Goal: Task Accomplishment & Management: Use online tool/utility

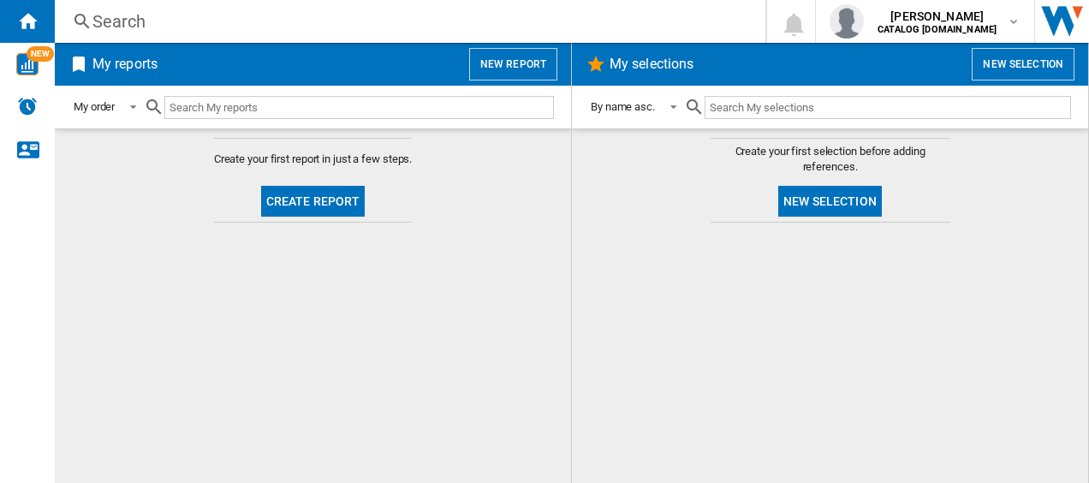
click at [654, 243] on div at bounding box center [830, 352] width 482 height 243
click at [355, 301] on md-content "Create your first report in just a few steps. Create report" at bounding box center [313, 305] width 516 height 355
click at [346, 293] on md-content "Create your first report in just a few steps. Create report" at bounding box center [313, 305] width 516 height 355
click at [17, 54] on img "WiseCard" at bounding box center [27, 64] width 22 height 22
click at [312, 188] on button "Create report" at bounding box center [313, 201] width 104 height 31
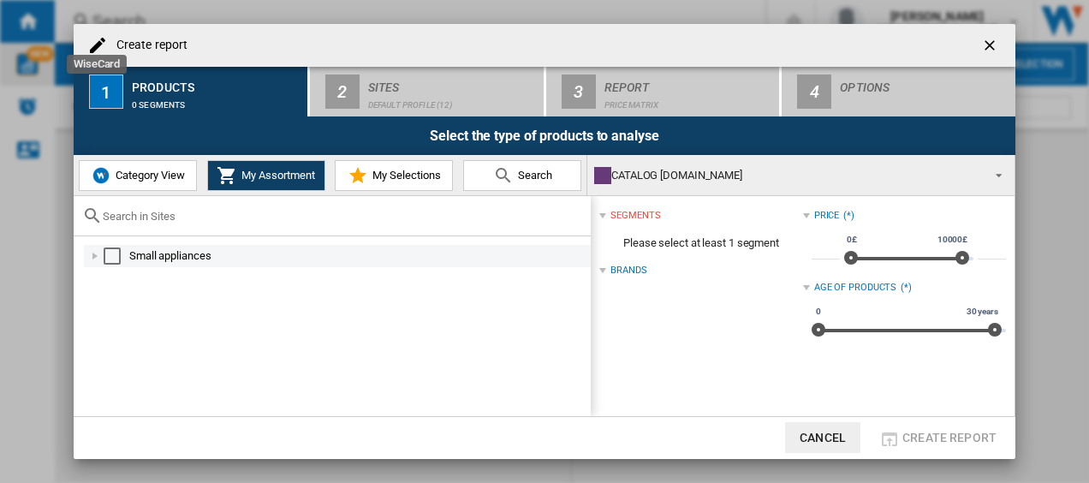
click at [98, 252] on div at bounding box center [95, 256] width 17 height 17
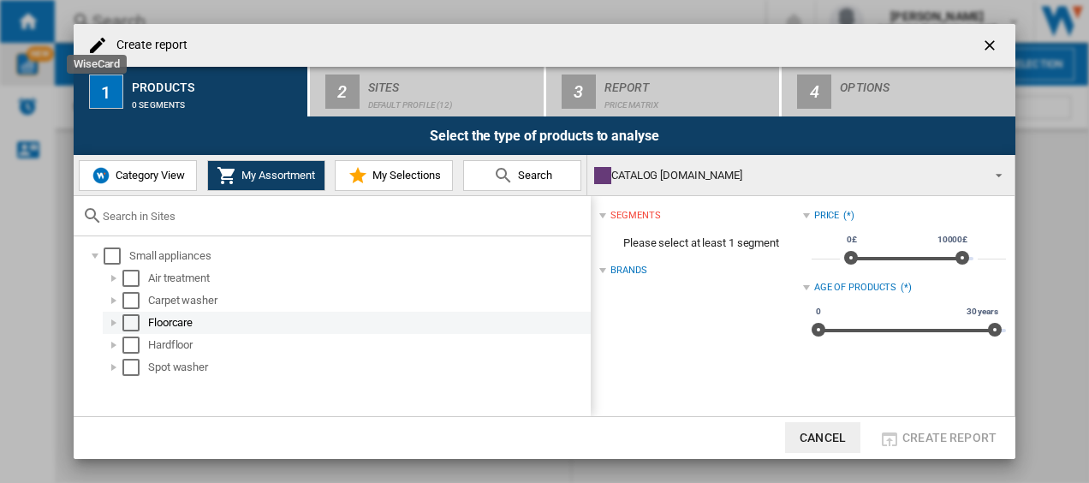
click at [115, 320] on div at bounding box center [113, 322] width 17 height 17
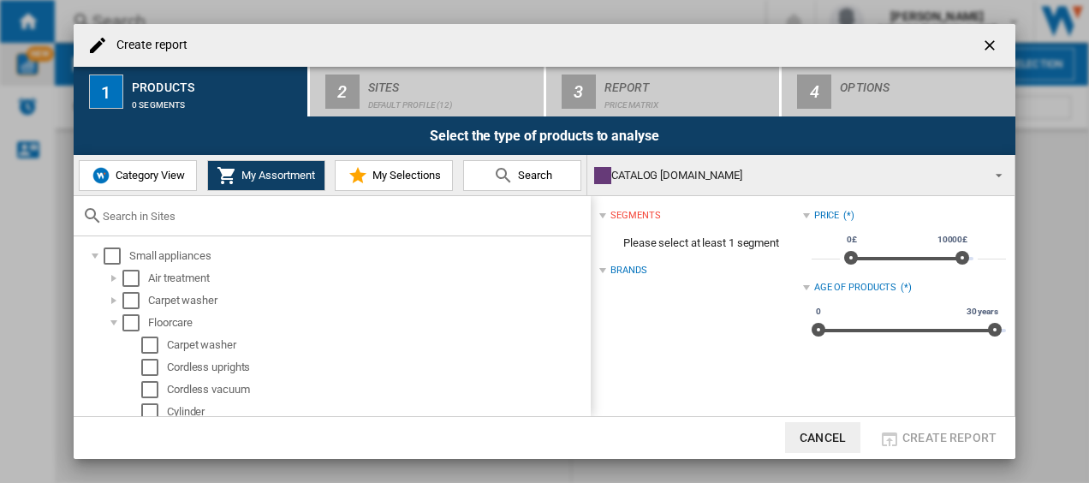
click at [150, 176] on span "Category View" at bounding box center [148, 175] width 74 height 13
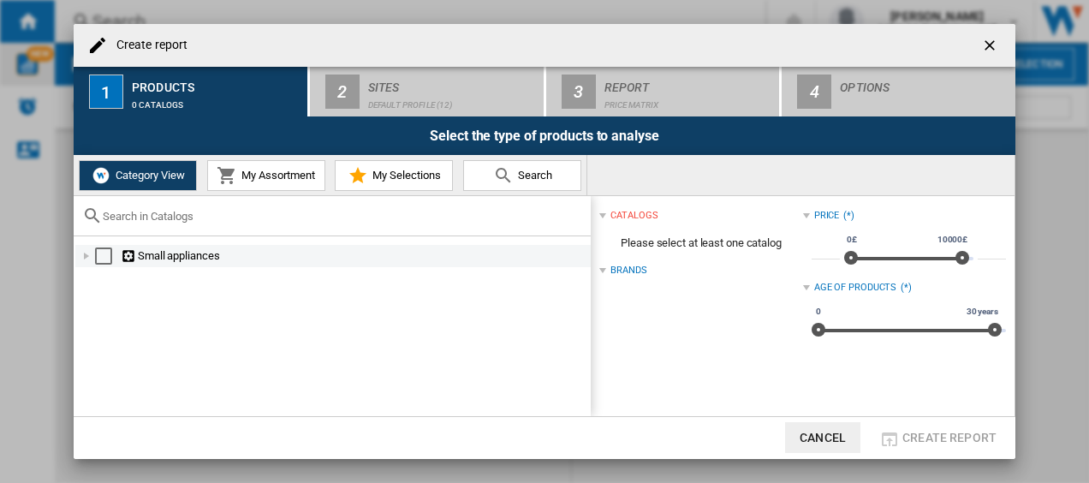
click at [88, 260] on div at bounding box center [86, 256] width 17 height 17
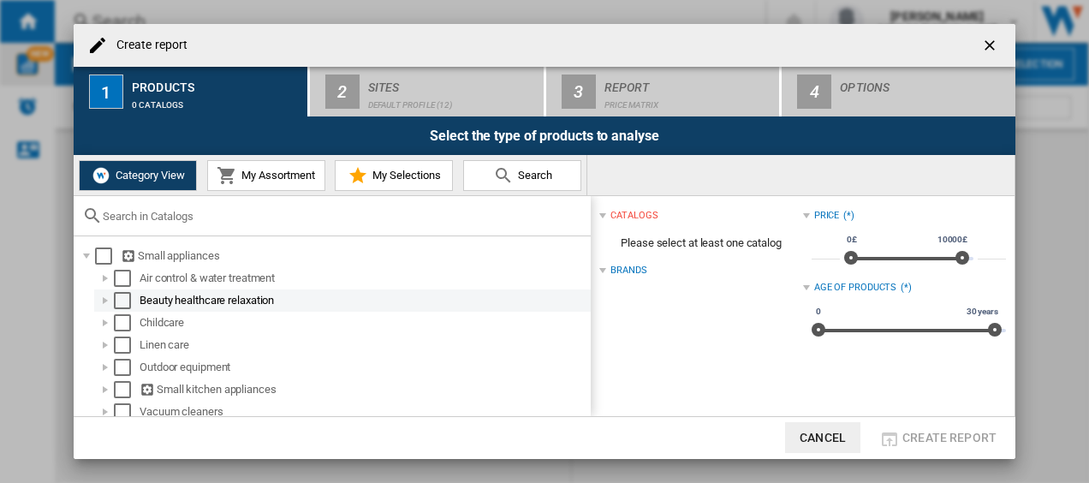
scroll to position [8, 0]
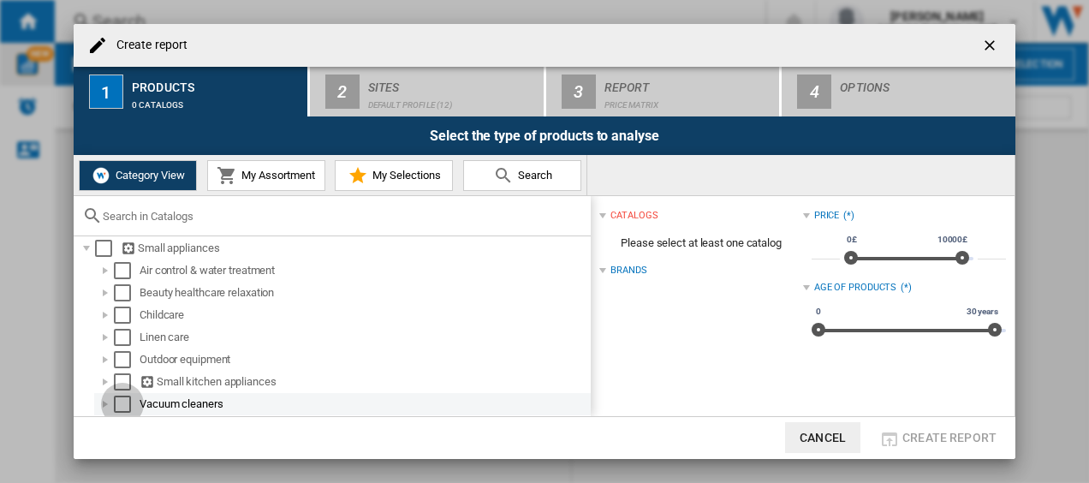
click at [120, 403] on div "Select" at bounding box center [122, 404] width 17 height 17
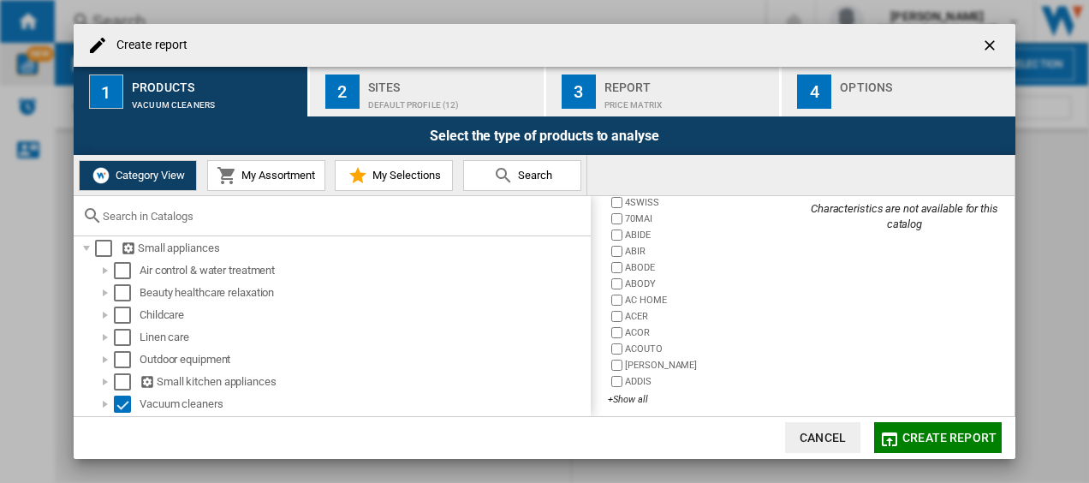
scroll to position [180, 0]
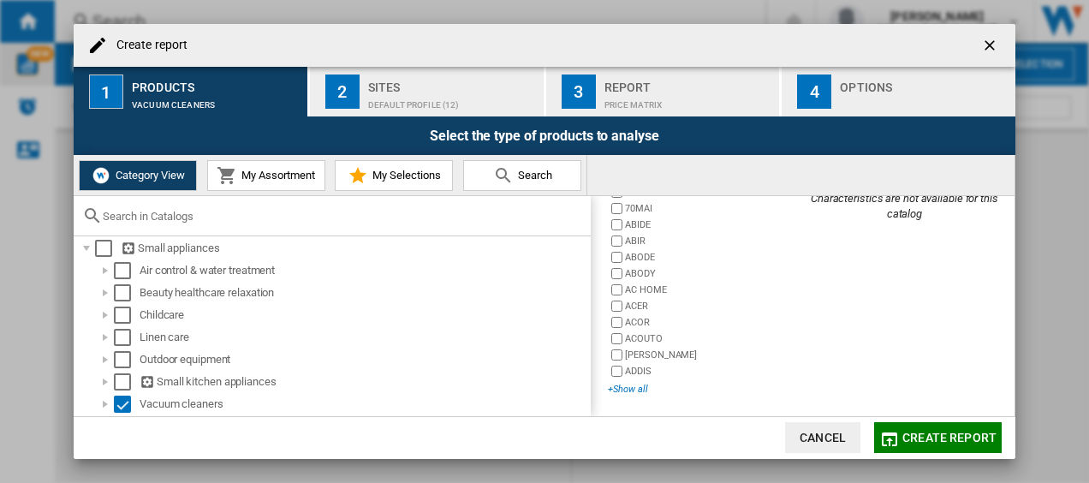
click at [627, 393] on div "+Show all" at bounding box center [705, 389] width 194 height 13
click at [633, 393] on div "+Show all" at bounding box center [705, 389] width 194 height 13
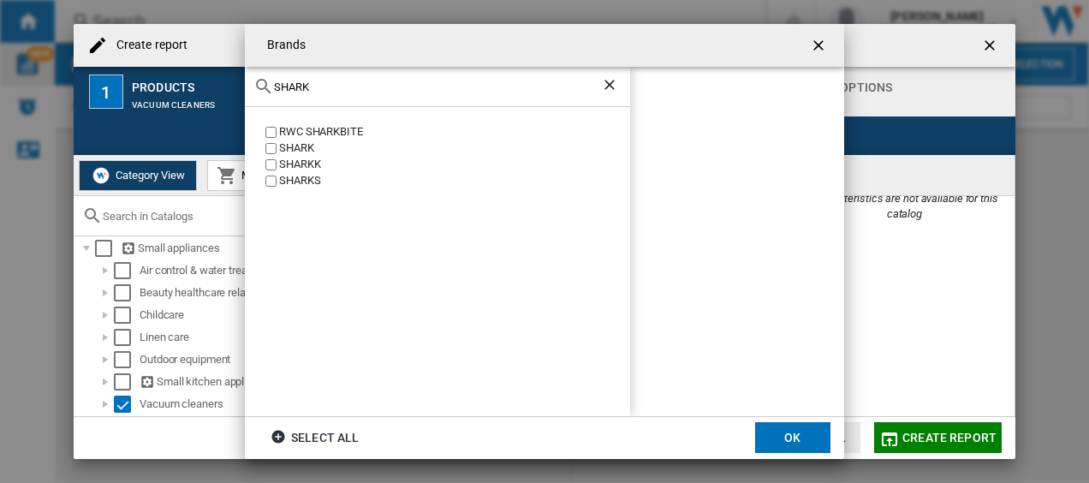
type input "SHARK"
click at [295, 144] on div "SHARK" at bounding box center [454, 148] width 351 height 16
drag, startPoint x: 607, startPoint y: 87, endPoint x: 517, endPoint y: 98, distance: 90.7
click at [608, 87] on ng-md-icon "Clear search" at bounding box center [611, 86] width 21 height 21
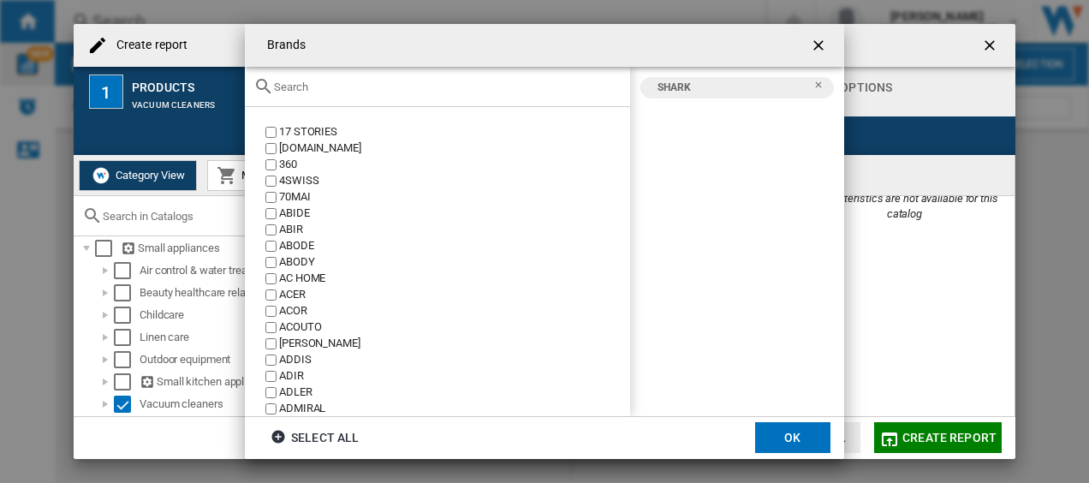
click at [488, 83] on input "{{::title}} OK ..." at bounding box center [448, 87] width 348 height 13
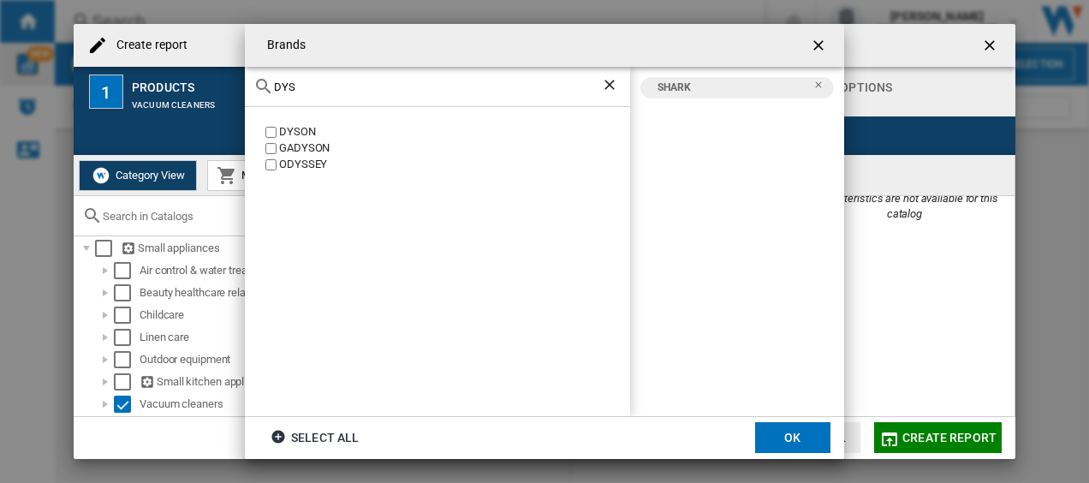
type input "DYS"
click at [272, 139] on label "DYSON" at bounding box center [446, 132] width 368 height 16
drag, startPoint x: 628, startPoint y: 96, endPoint x: 618, endPoint y: 87, distance: 13.4
click at [624, 94] on div "DYS" at bounding box center [437, 87] width 385 height 40
click at [616, 86] on ng-md-icon "Clear search" at bounding box center [611, 86] width 21 height 21
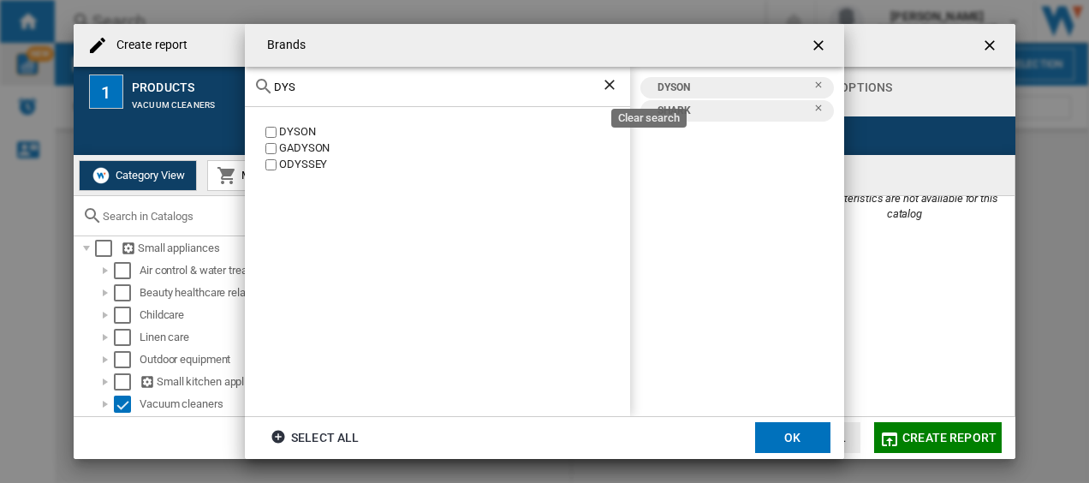
click at [510, 104] on div "DYS" at bounding box center [437, 87] width 385 height 40
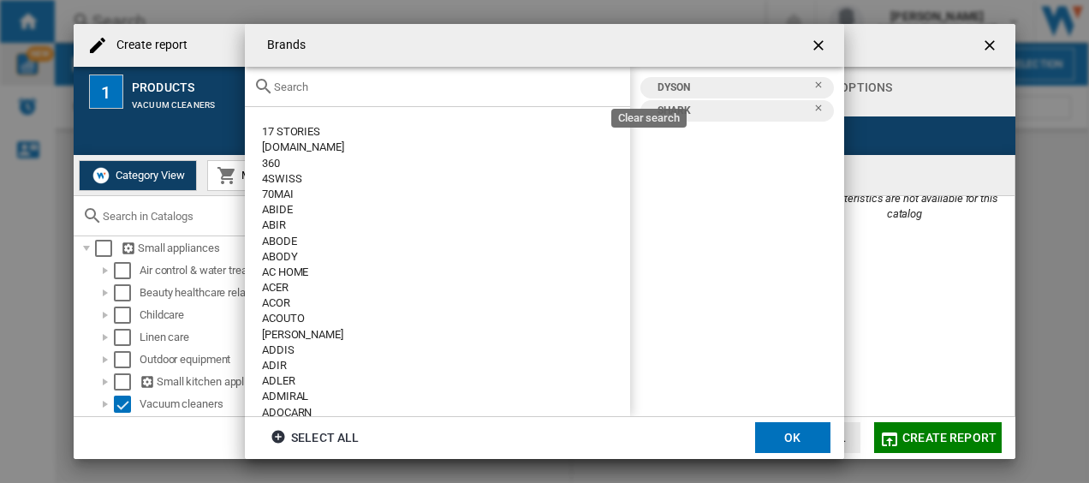
click at [488, 78] on div "{{::title}} OK ..." at bounding box center [437, 87] width 385 height 40
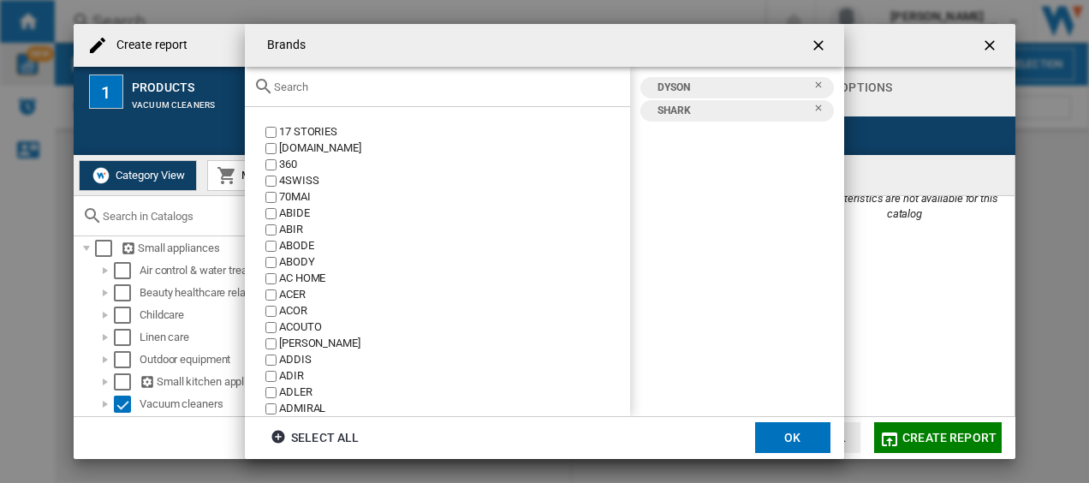
click at [489, 87] on input "{{::title}} OK ..." at bounding box center [448, 87] width 348 height 13
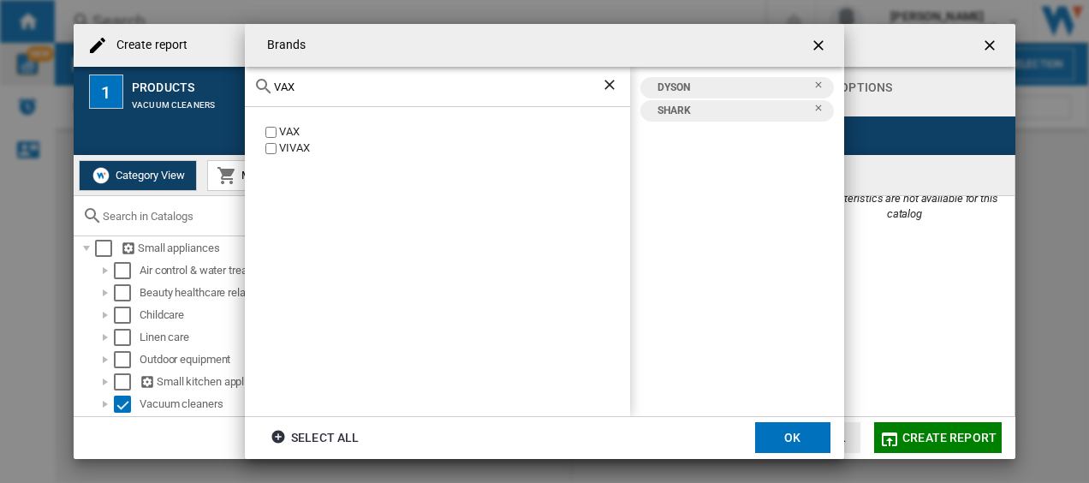
type input "VAX"
click at [564, 225] on div "VAX VIVAX" at bounding box center [437, 261] width 385 height 309
click at [787, 444] on button "OK" at bounding box center [792, 437] width 75 height 31
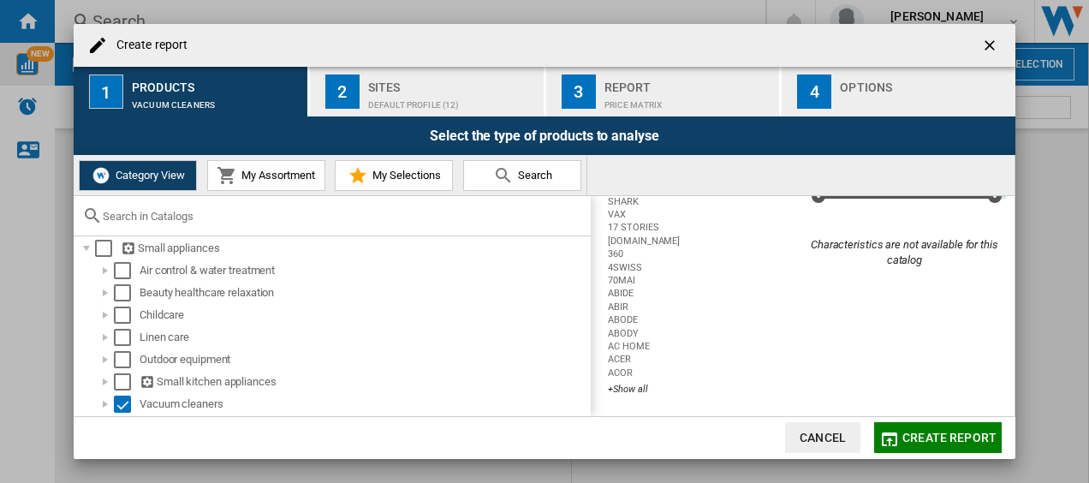
scroll to position [0, 0]
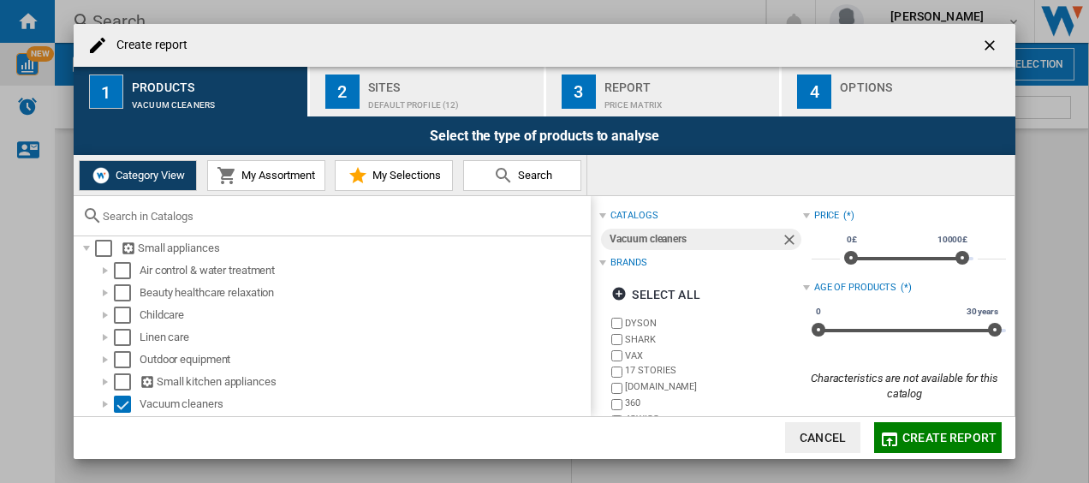
click at [882, 257] on div "0£ 10000£ 0£ 10000£" at bounding box center [909, 258] width 129 height 3
click at [863, 257] on div "0£ 10000£ 1490£ 10000£" at bounding box center [909, 258] width 129 height 3
type input "*"
click at [845, 257] on div "0£ 10000£ 0£ 10000£" at bounding box center [909, 258] width 129 height 3
drag, startPoint x: 961, startPoint y: 259, endPoint x: 863, endPoint y: 240, distance: 99.4
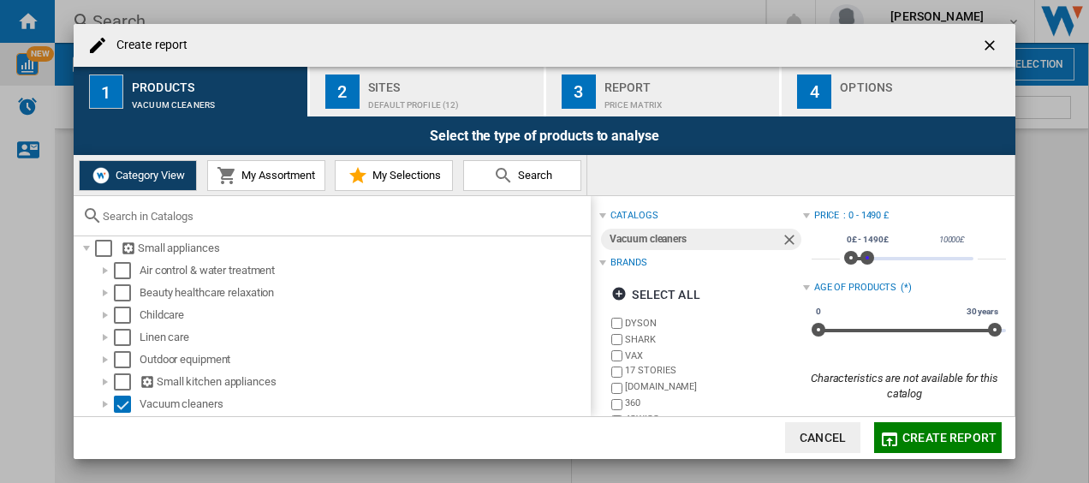
click at [863, 257] on div "0£ 10000£ 0£ 1490£ 0£ - 1490£" at bounding box center [909, 258] width 129 height 3
click at [861, 254] on span at bounding box center [868, 258] width 14 height 14
click at [980, 255] on input "****" at bounding box center [992, 250] width 28 height 17
type input "*"
type input "****"
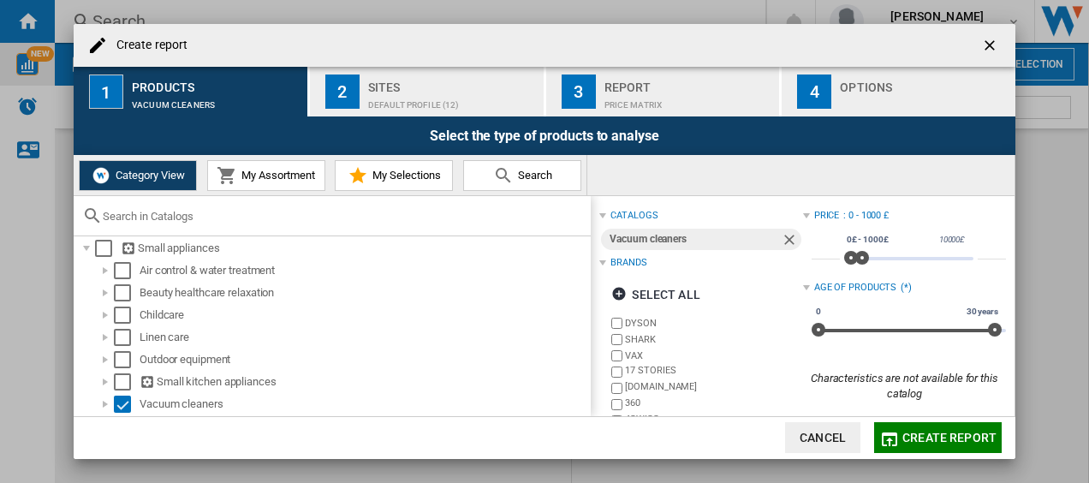
click at [972, 193] on div "Category View My Assortment My Selections Search" at bounding box center [544, 175] width 941 height 41
click at [882, 329] on div "0 30 years 10 years11 m. 30 years" at bounding box center [909, 330] width 194 height 3
drag, startPoint x: 880, startPoint y: 331, endPoint x: 785, endPoint y: 322, distance: 95.5
click at [775, 312] on div "catalogs Vacuum cleaners Brands Select all DYSON SHARK VAX 17 STORIES [DOMAIN_N…" at bounding box center [803, 396] width 407 height 383
drag, startPoint x: 991, startPoint y: 334, endPoint x: 851, endPoint y: 320, distance: 140.3
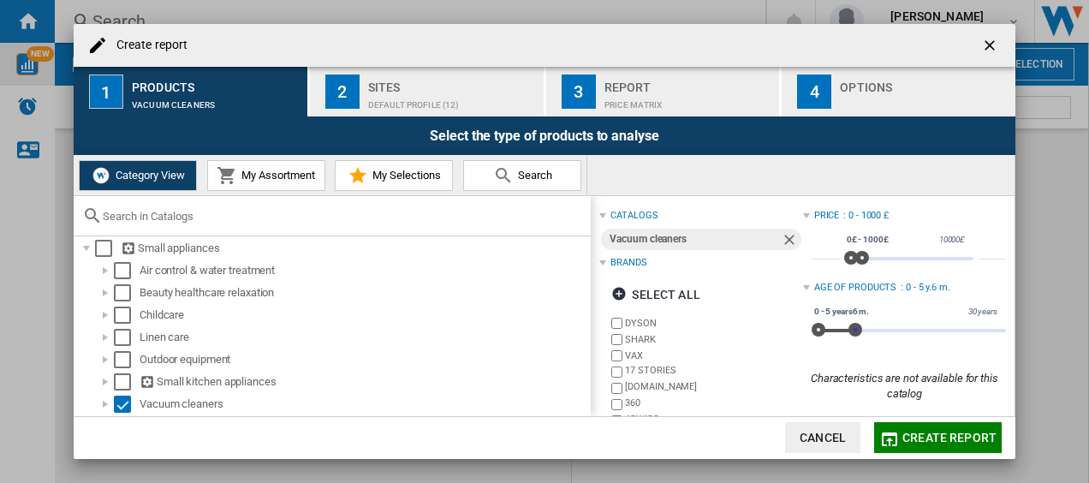
click at [851, 329] on div "0 30 years 0 5 years6 m. 0 - 5 years6 m." at bounding box center [909, 330] width 194 height 3
click at [827, 331] on div "0 30 years 1 year4 m. 5 years6 m. 1 year4 m. - 5 years6 m." at bounding box center [909, 330] width 194 height 3
drag, startPoint x: 821, startPoint y: 328, endPoint x: 797, endPoint y: 316, distance: 26.0
click at [794, 316] on div "catalogs Vacuum cleaners Brands Select all DYSON SHARK VAX 17 STORIES [DOMAIN_N…" at bounding box center [803, 396] width 407 height 383
click at [839, 332] on div "0 30 years 0 5 years6 m. 0 - 5 years6 m." at bounding box center [909, 330] width 194 height 3
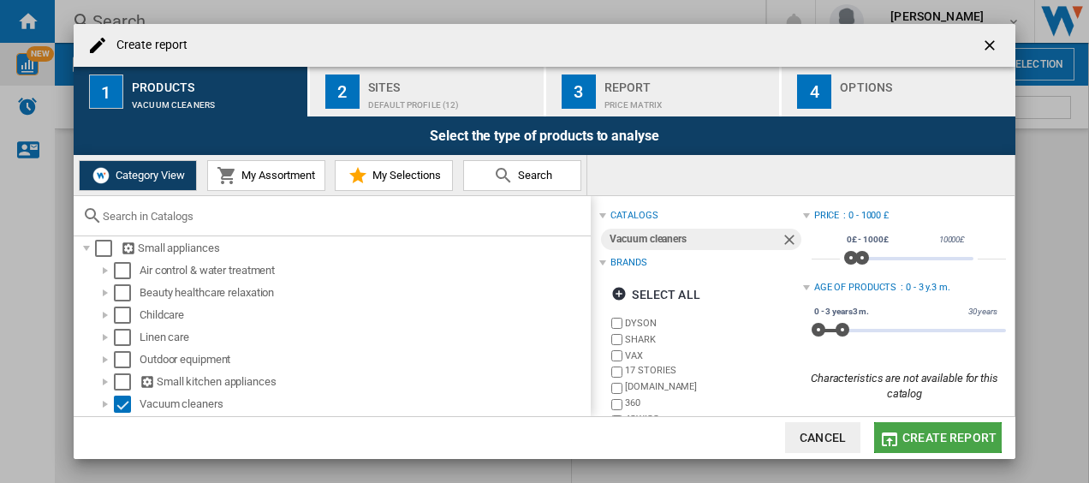
click at [935, 433] on span "Create report" at bounding box center [950, 438] width 94 height 14
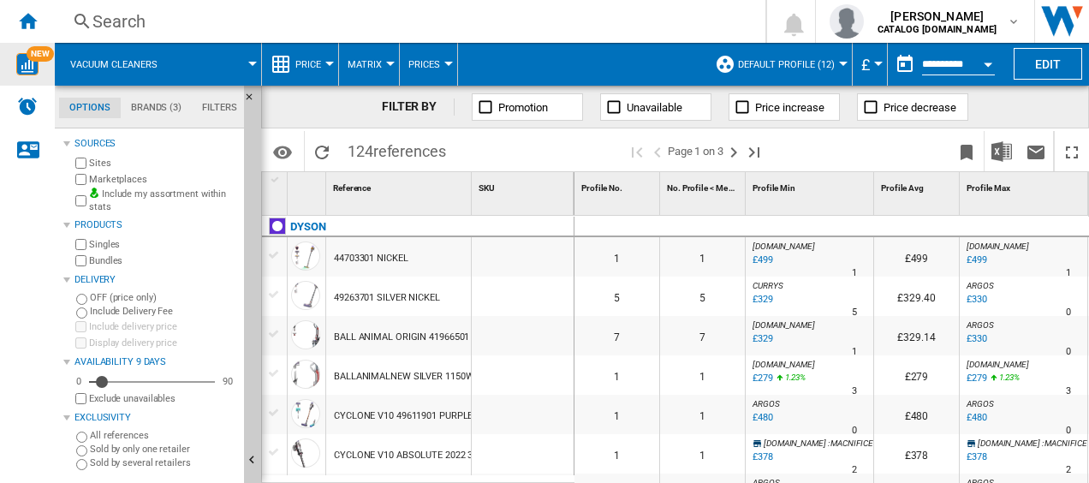
click at [142, 119] on md-tabs-canvas "Options Brands (3) Filters Options Brands (3) Filters" at bounding box center [158, 107] width 206 height 43
click at [166, 98] on md-tab-item "Brands (3)" at bounding box center [156, 108] width 71 height 21
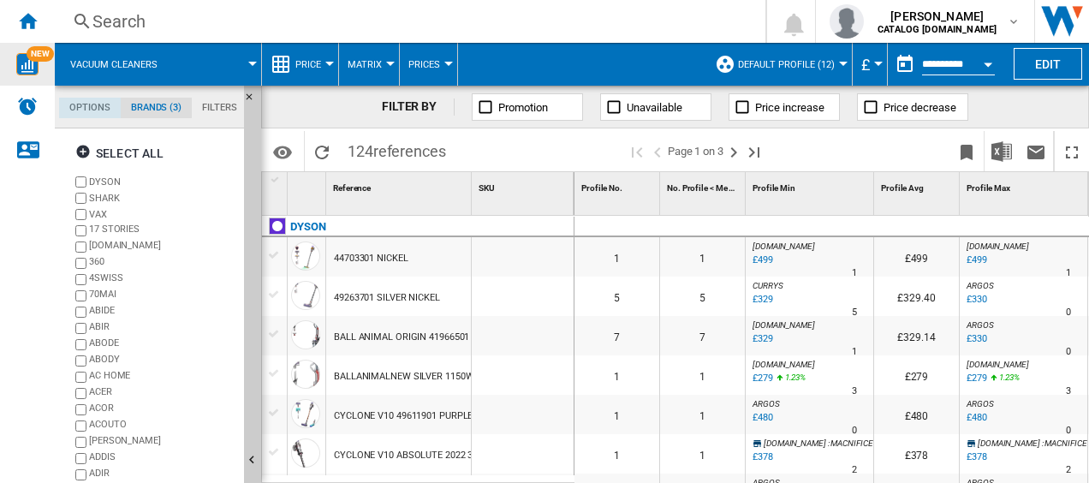
click at [81, 104] on md-tab-item "Options" at bounding box center [90, 108] width 62 height 21
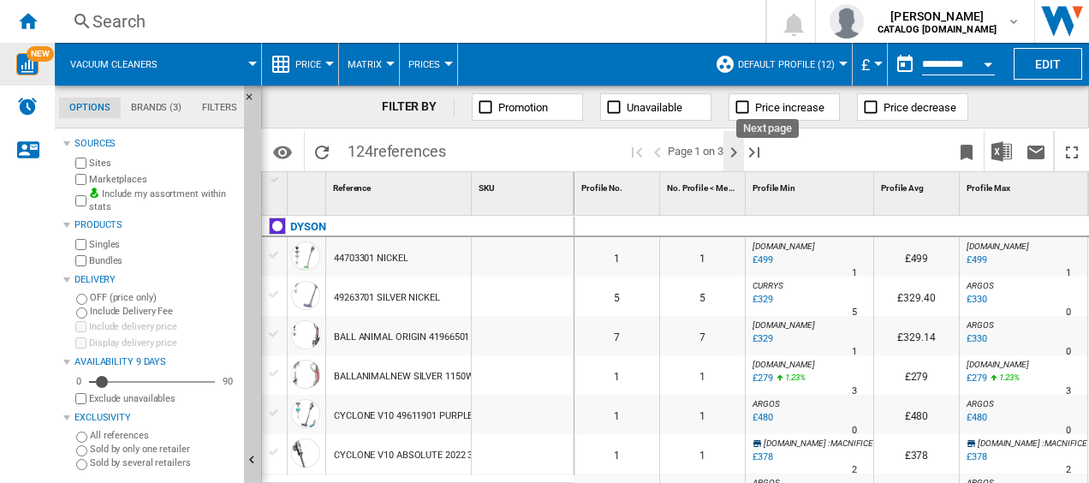
click at [735, 152] on ng-md-icon "Next page" at bounding box center [734, 152] width 21 height 21
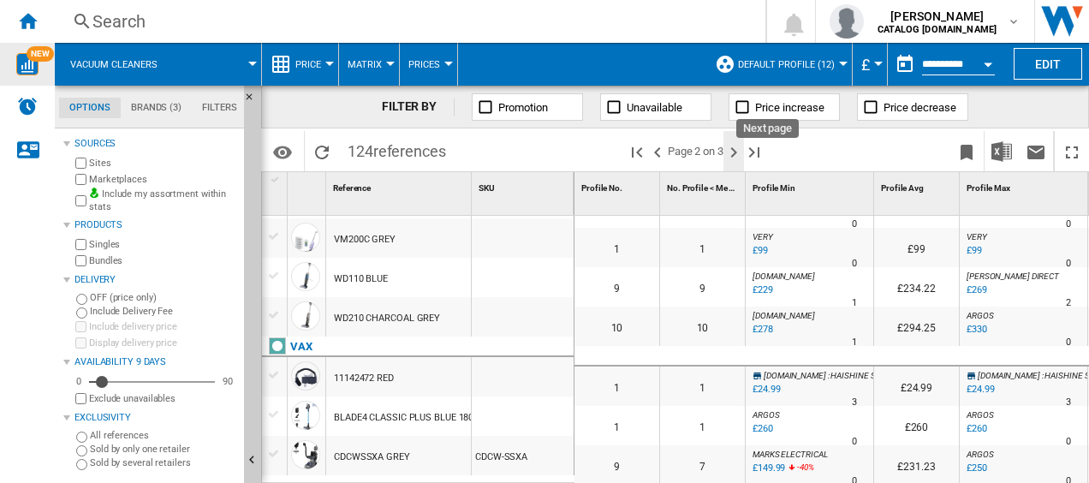
click at [740, 152] on ng-md-icon "Next page" at bounding box center [734, 152] width 21 height 21
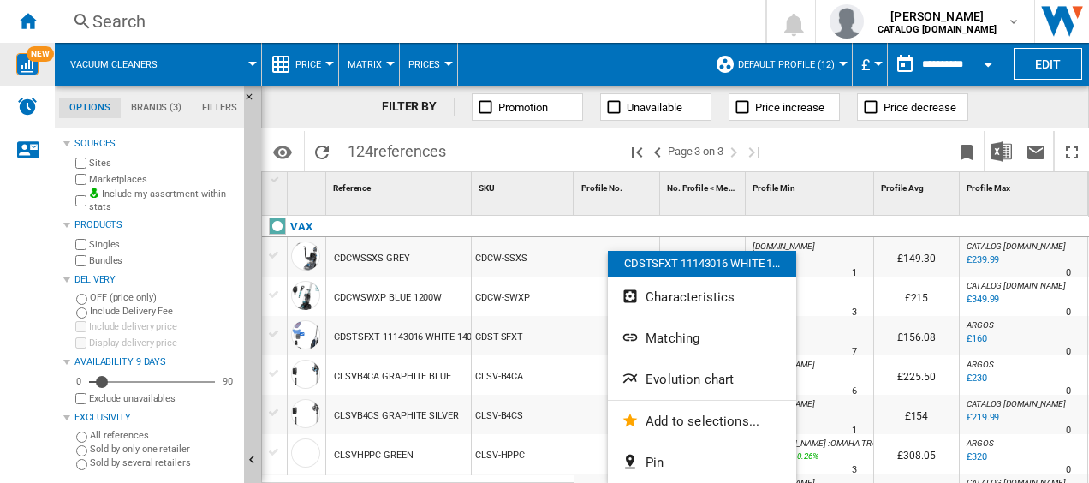
click at [207, 115] on div at bounding box center [544, 241] width 1089 height 483
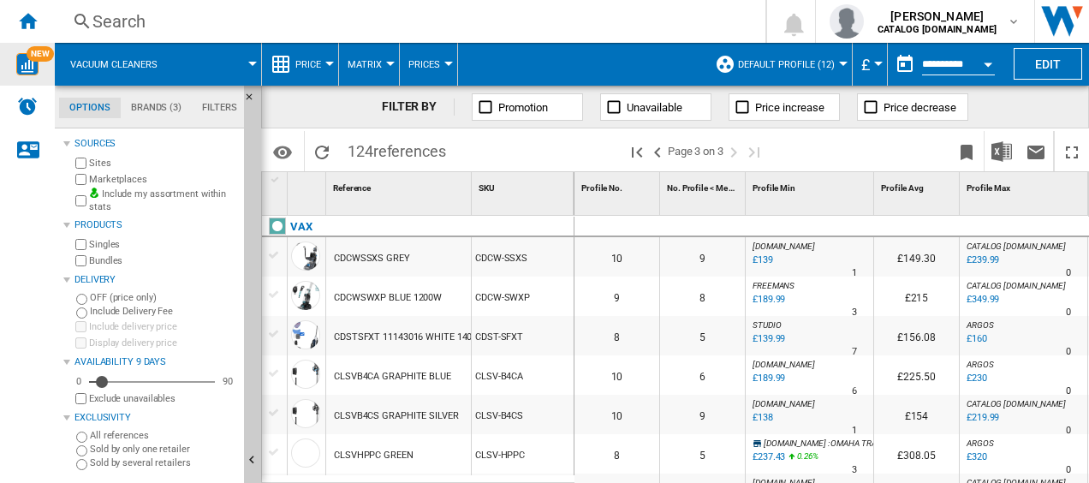
click at [221, 118] on md-tabs-canvas "Options Brands (3) Filters Options Brands (3) Filters" at bounding box center [158, 107] width 206 height 43
click at [197, 93] on md-tabs-canvas "Options Brands (3) Filters Options Brands (3) Filters" at bounding box center [158, 107] width 206 height 43
click at [209, 110] on md-tab-item "Filters" at bounding box center [220, 108] width 56 height 21
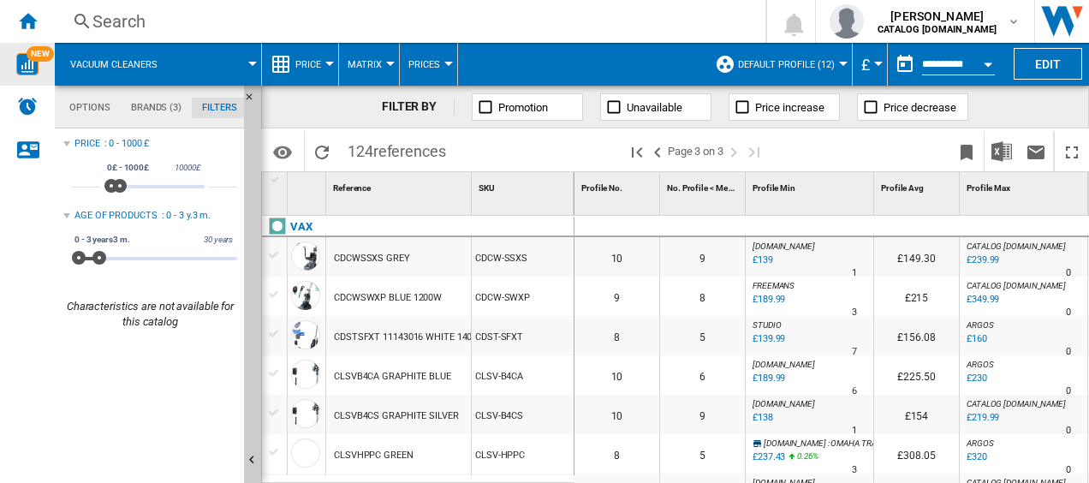
click at [821, 55] on button "Default profile (12)" at bounding box center [790, 64] width 105 height 43
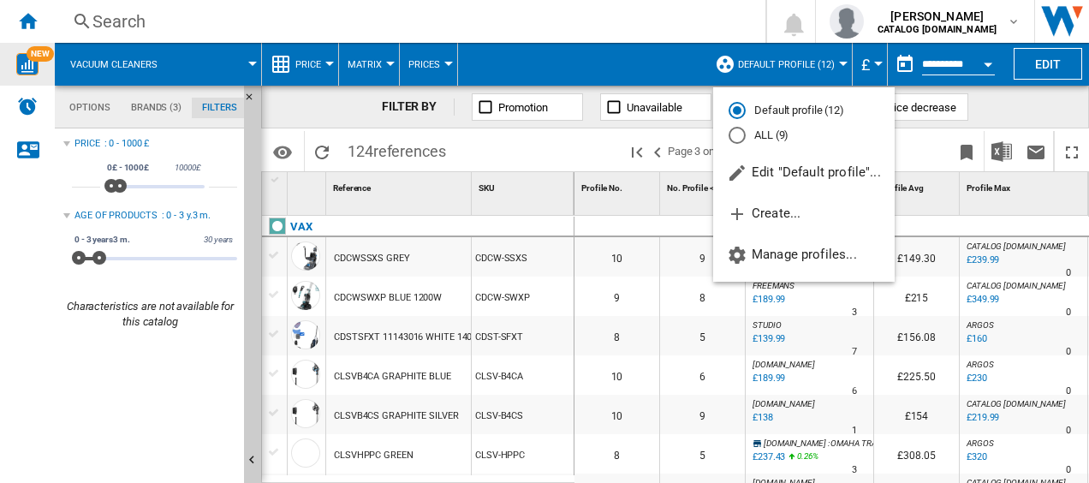
click at [103, 100] on md-backdrop at bounding box center [544, 241] width 1089 height 483
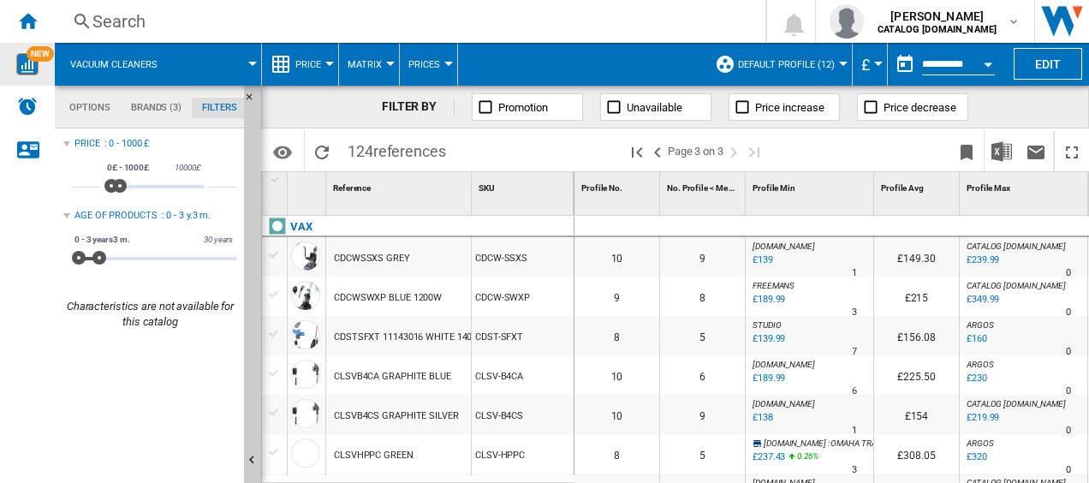
click at [98, 113] on md-tab-item "Options" at bounding box center [90, 108] width 62 height 21
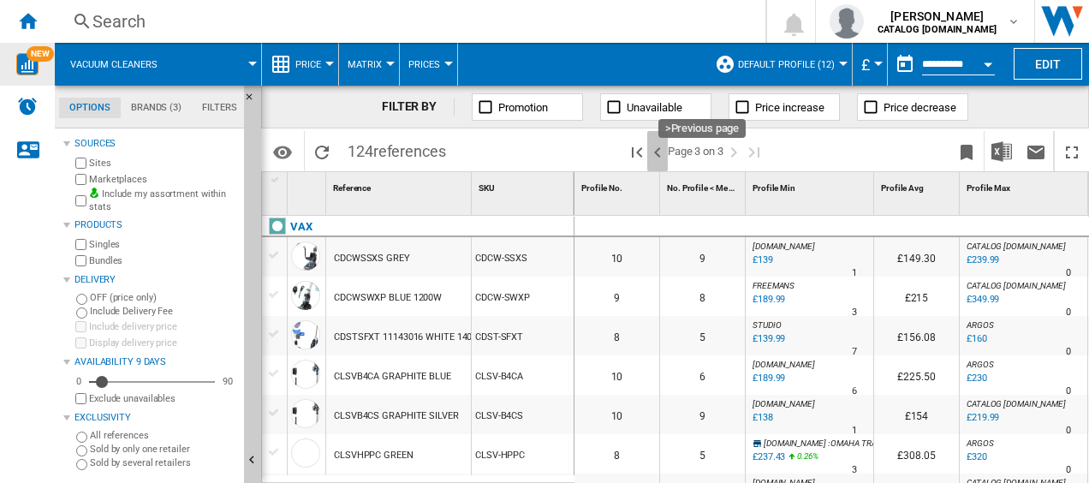
click at [651, 151] on ng-md-icon ">Previous page" at bounding box center [658, 152] width 21 height 21
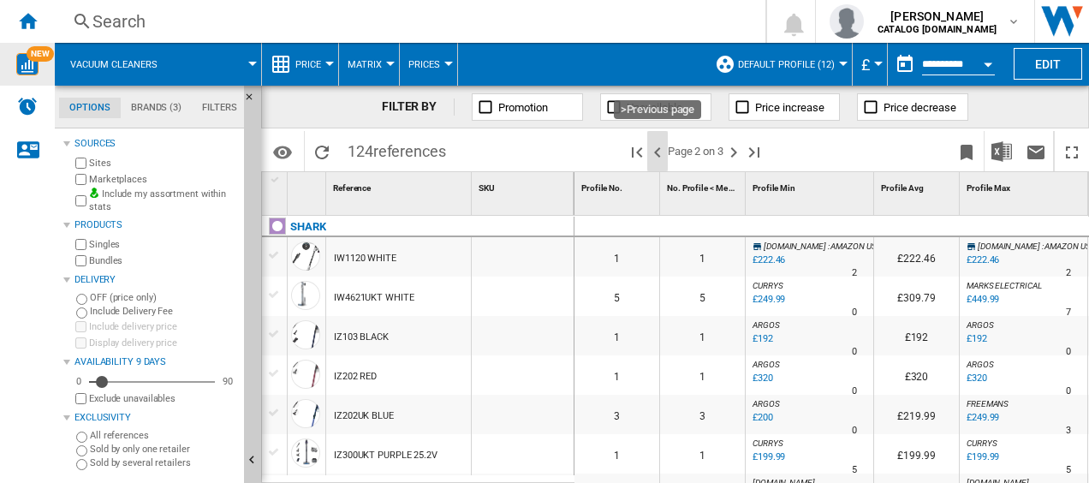
click at [662, 158] on ng-md-icon ">Previous page" at bounding box center [658, 152] width 21 height 21
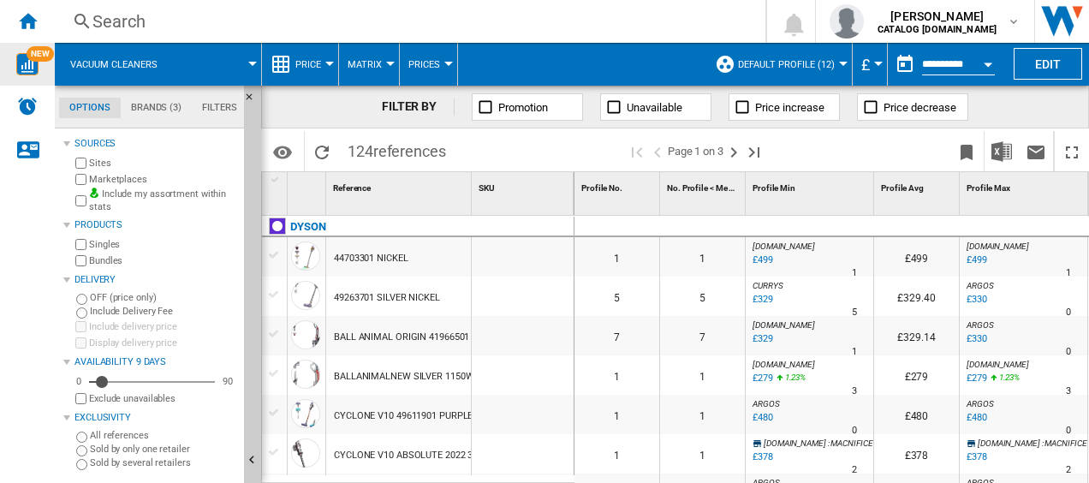
click at [259, 67] on md-menu "Vacuum cleaners" at bounding box center [158, 64] width 207 height 43
click at [253, 57] on md-menu "Vacuum cleaners" at bounding box center [158, 64] width 207 height 43
click at [292, 102] on div "FILTER BY Promotion Unavailable Price increase Price decrease" at bounding box center [675, 107] width 828 height 43
click at [1000, 148] on img "Download in Excel" at bounding box center [1002, 151] width 21 height 21
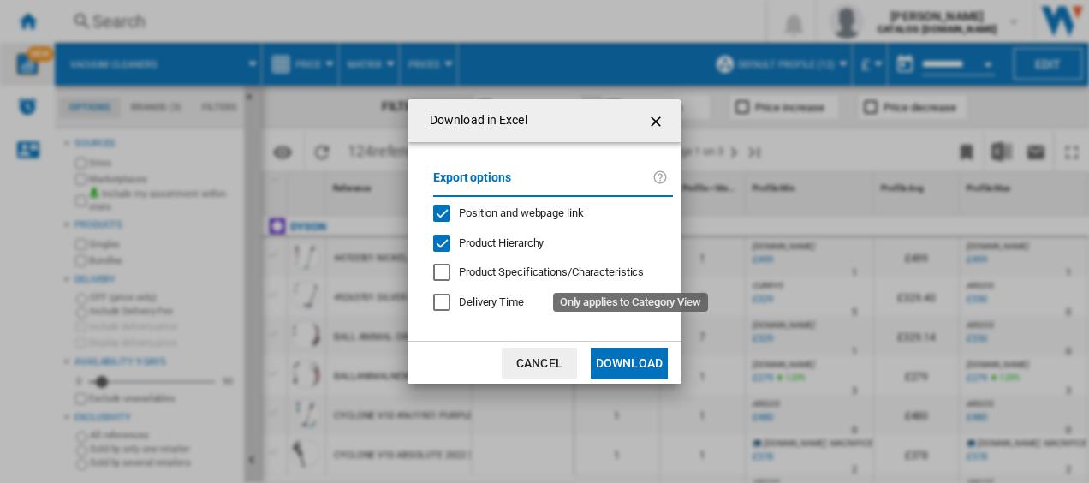
click at [472, 276] on span "Product Specifications/Characteristics" at bounding box center [551, 272] width 185 height 13
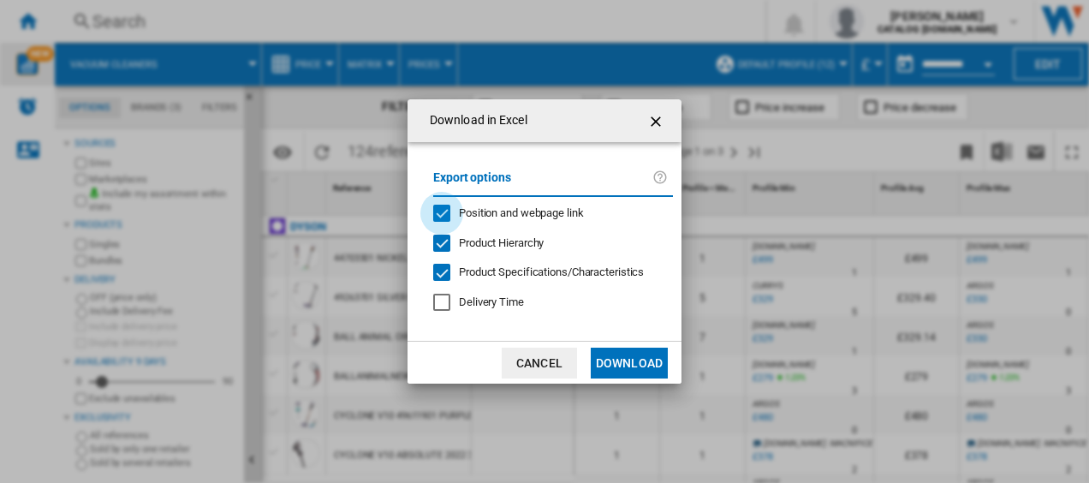
click at [451, 218] on div "Position and webpage link" at bounding box center [441, 213] width 17 height 17
click at [438, 214] on div "Position and webpage link" at bounding box center [441, 213] width 17 height 17
drag, startPoint x: 653, startPoint y: 348, endPoint x: 641, endPoint y: 367, distance: 22.3
click at [651, 348] on button "Download" at bounding box center [629, 363] width 77 height 31
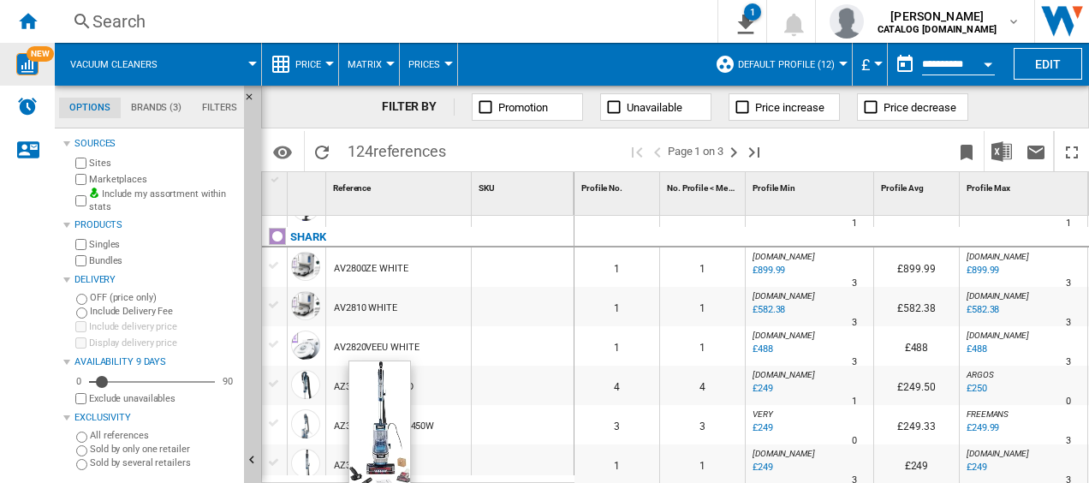
scroll to position [1199, 0]
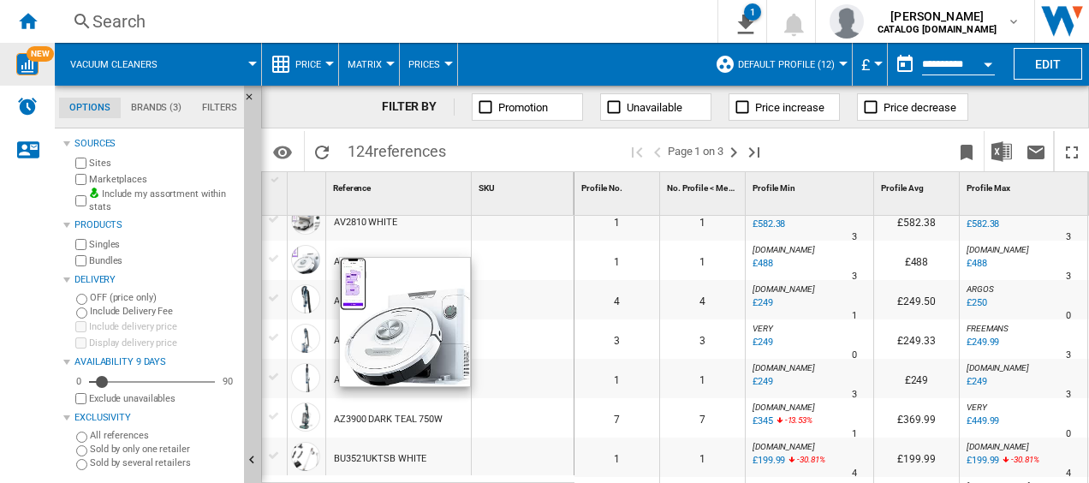
click at [302, 262] on div at bounding box center [305, 259] width 29 height 29
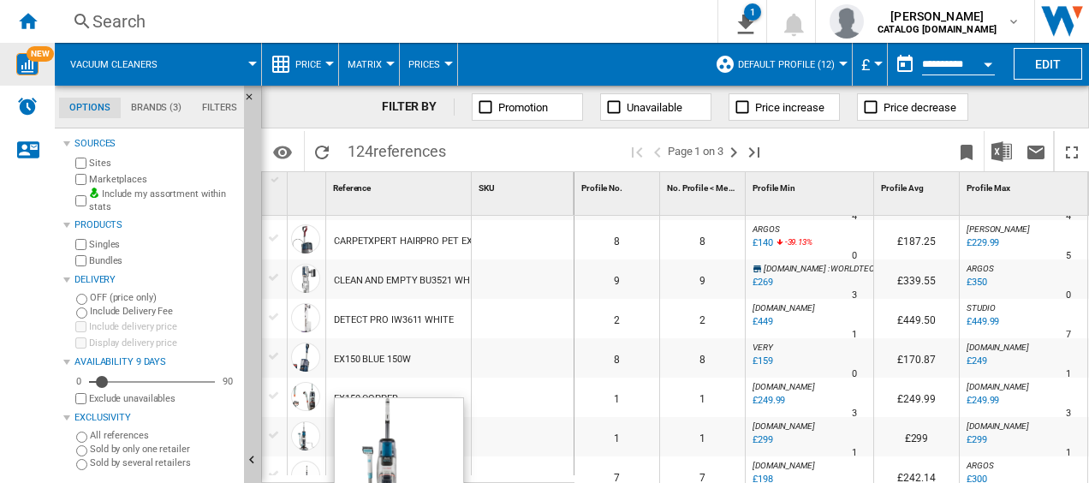
scroll to position [1745, 0]
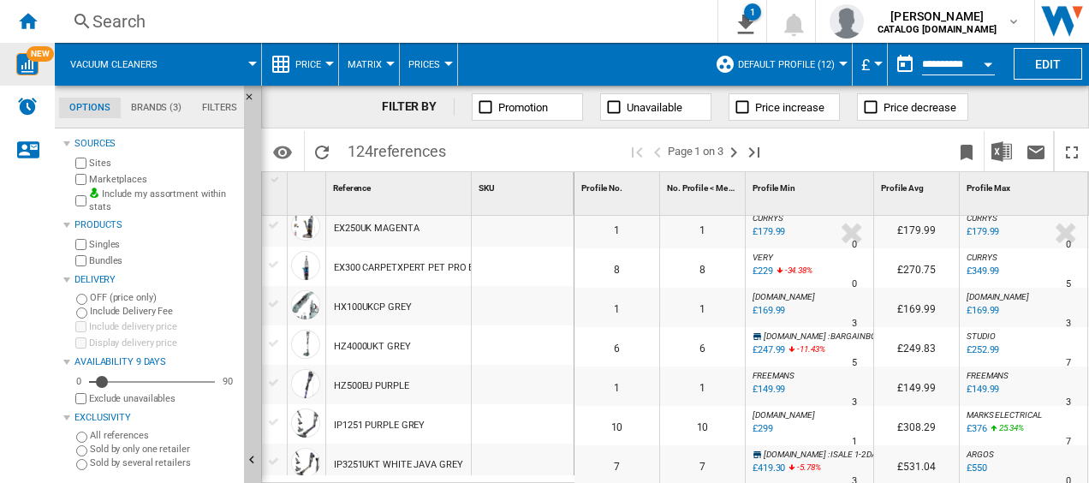
click at [164, 90] on md-tabs-canvas "Options Brands (3) Filters Options Brands (3) Filters" at bounding box center [158, 107] width 206 height 43
click at [164, 93] on md-tabs-canvas "Options Brands (3) Filters Options Brands (3) Filters" at bounding box center [158, 107] width 206 height 43
click at [167, 102] on md-tab-item "Brands (3)" at bounding box center [156, 108] width 71 height 21
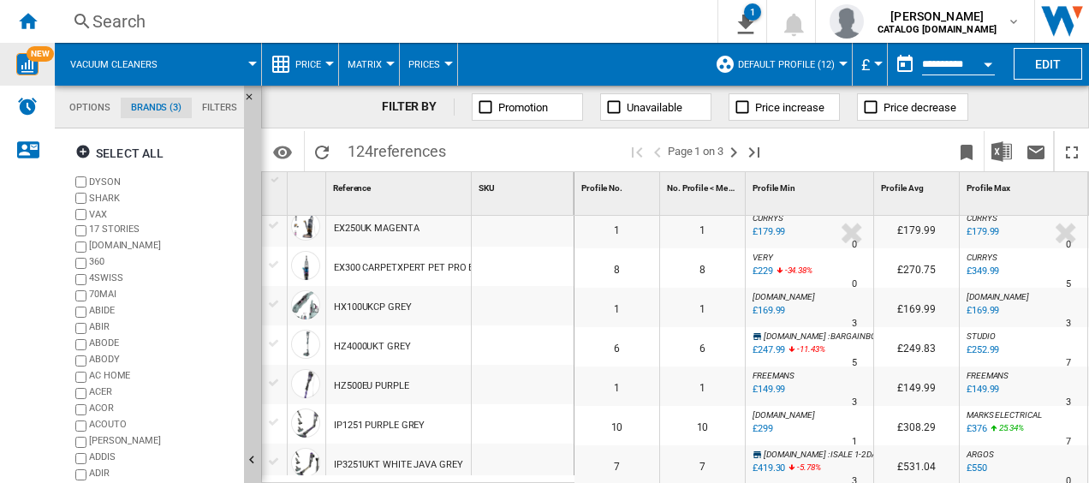
scroll to position [65, 0]
click at [76, 111] on md-tab-item "Options" at bounding box center [90, 108] width 62 height 21
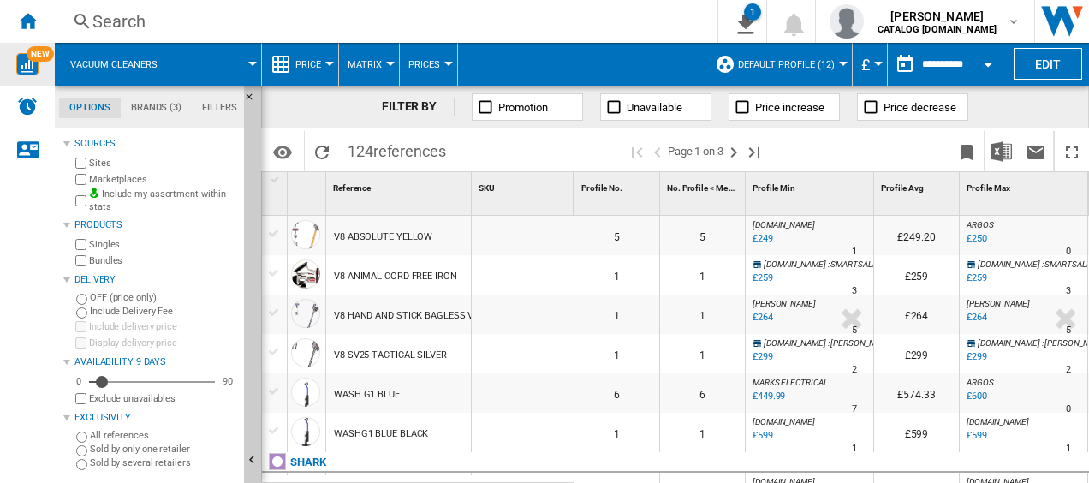
scroll to position [803, 0]
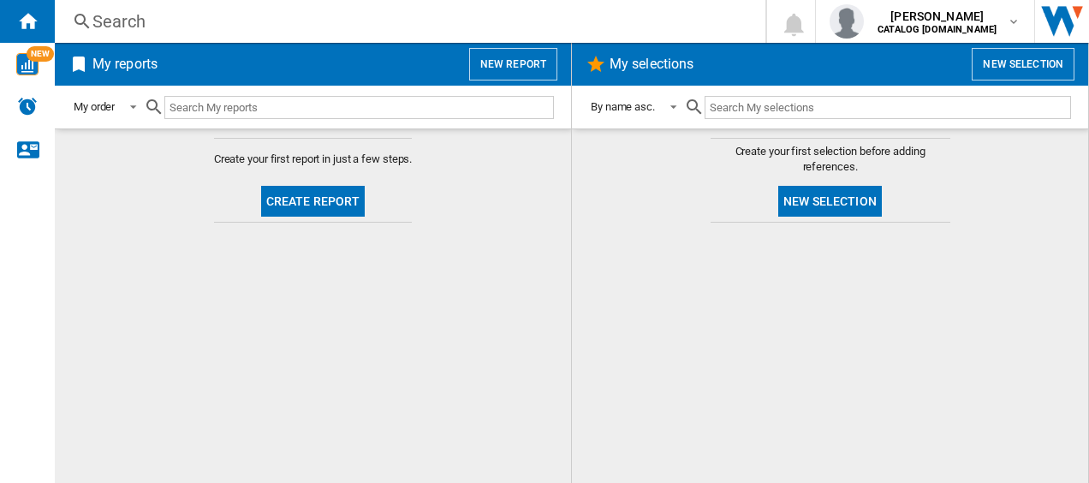
click at [326, 197] on button "Create report" at bounding box center [313, 201] width 104 height 31
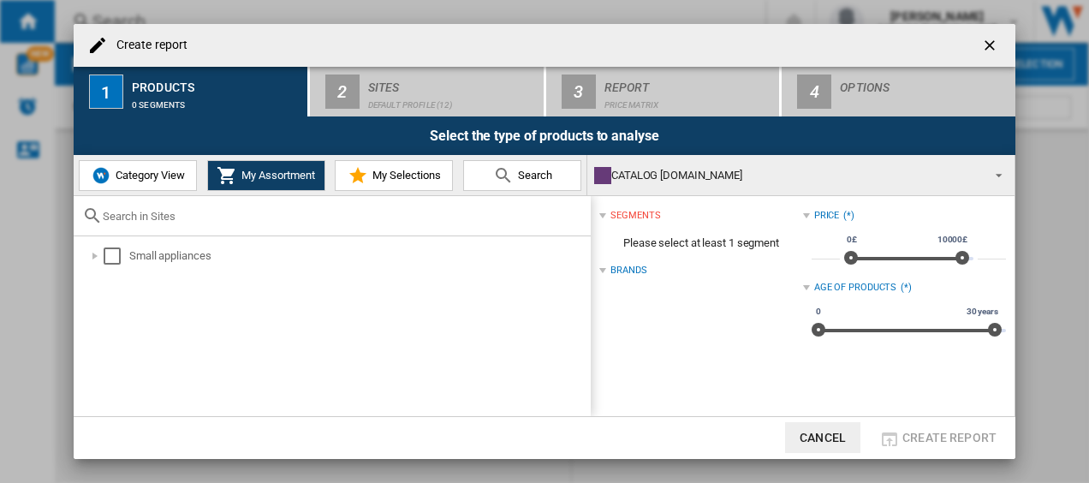
click at [118, 174] on span "Category View" at bounding box center [148, 175] width 74 height 13
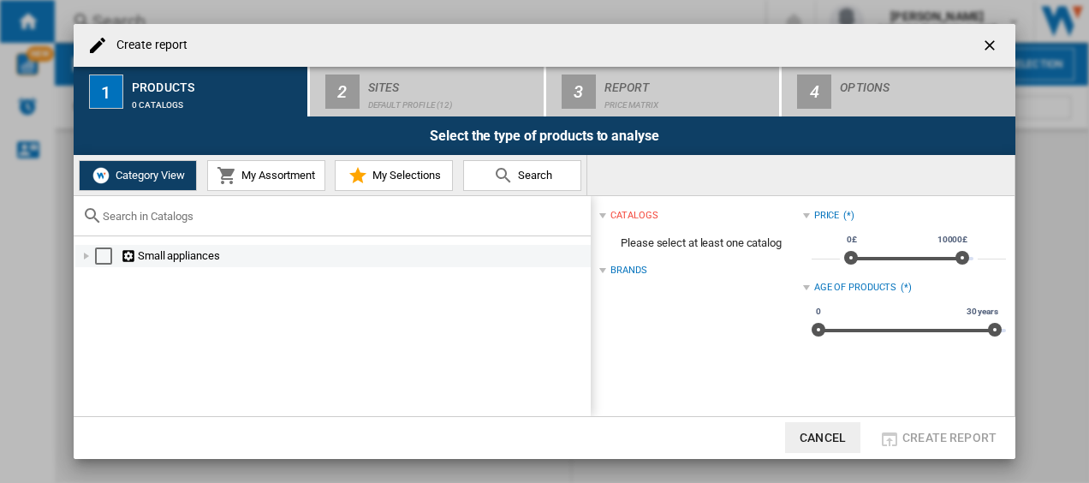
click at [89, 254] on div at bounding box center [86, 256] width 17 height 17
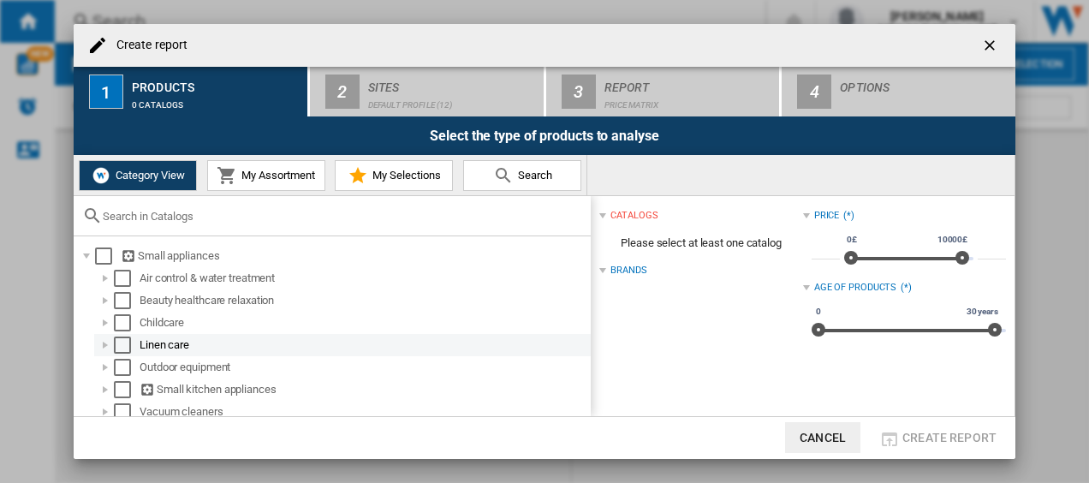
scroll to position [8, 0]
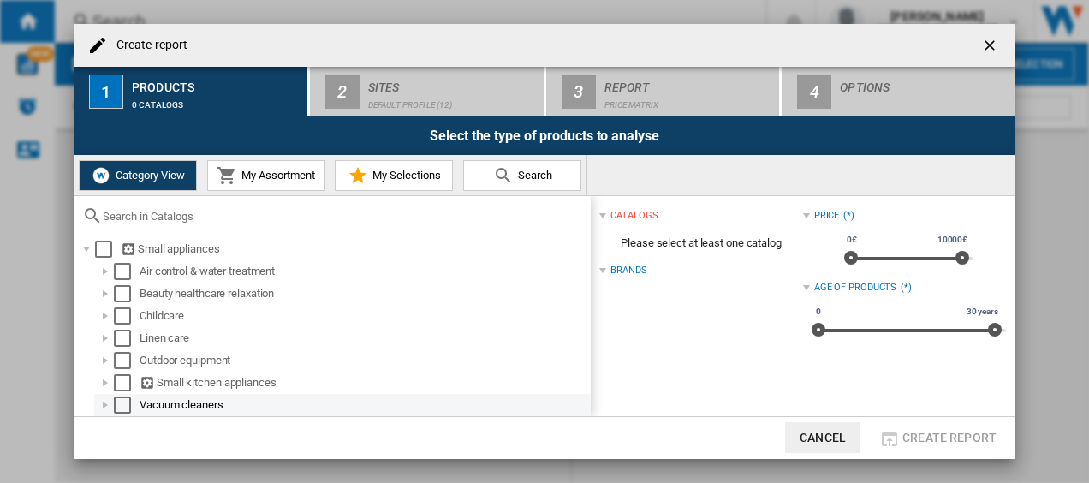
click at [101, 403] on div at bounding box center [105, 405] width 17 height 17
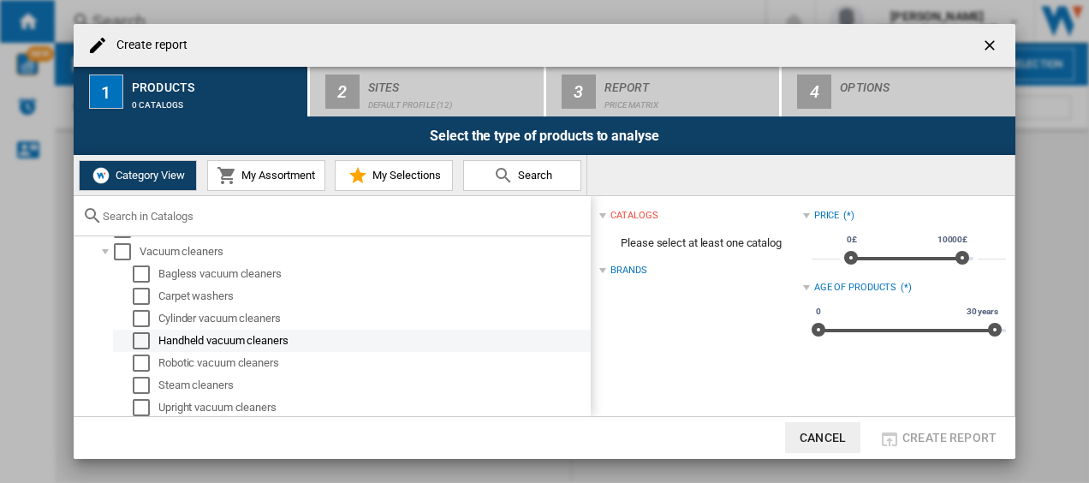
scroll to position [186, 0]
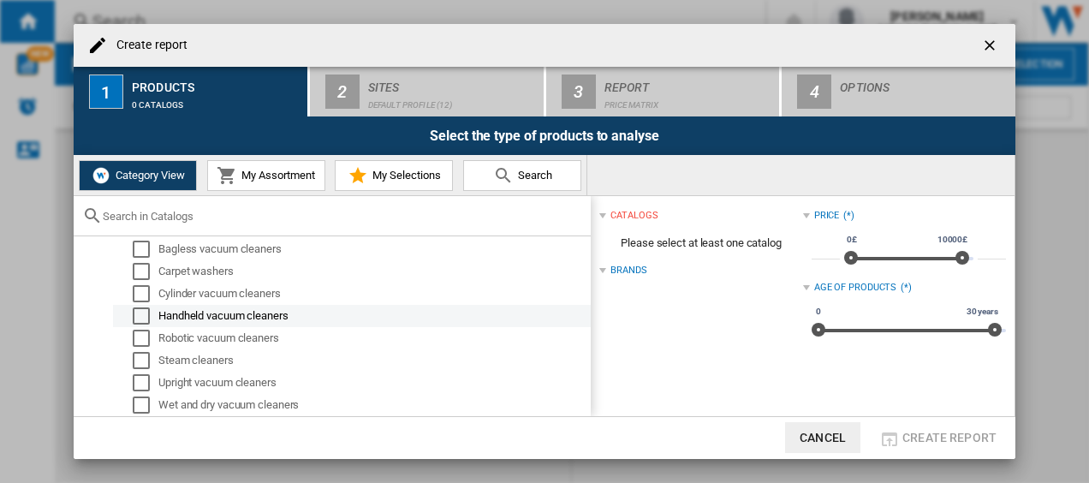
click at [151, 322] on md-checkbox "Select" at bounding box center [146, 315] width 26 height 17
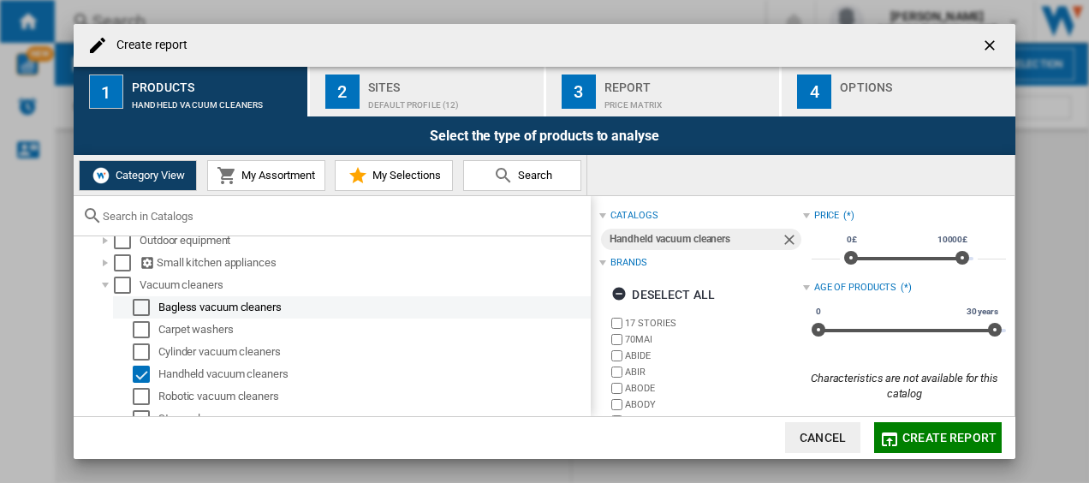
scroll to position [100, 0]
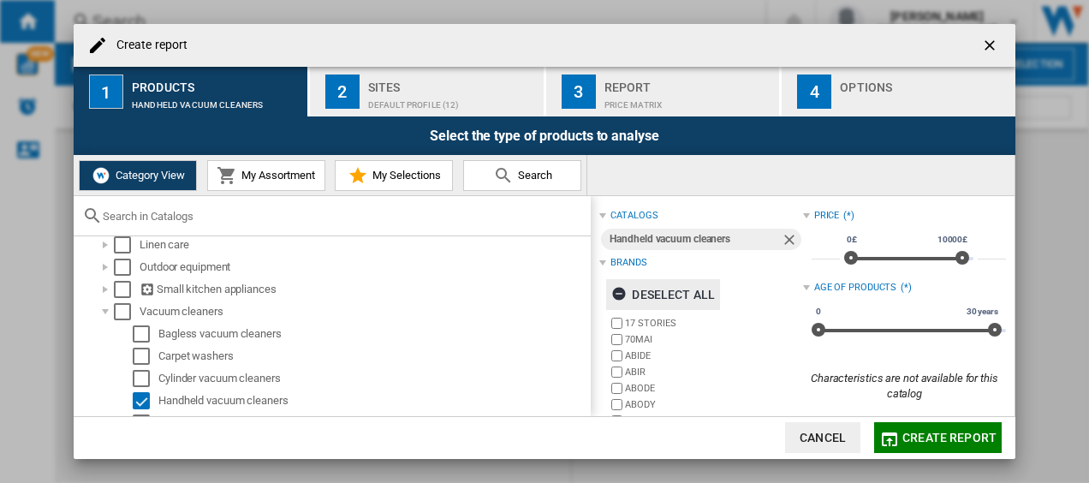
click at [644, 296] on div "Deselect all" at bounding box center [664, 294] width 104 height 31
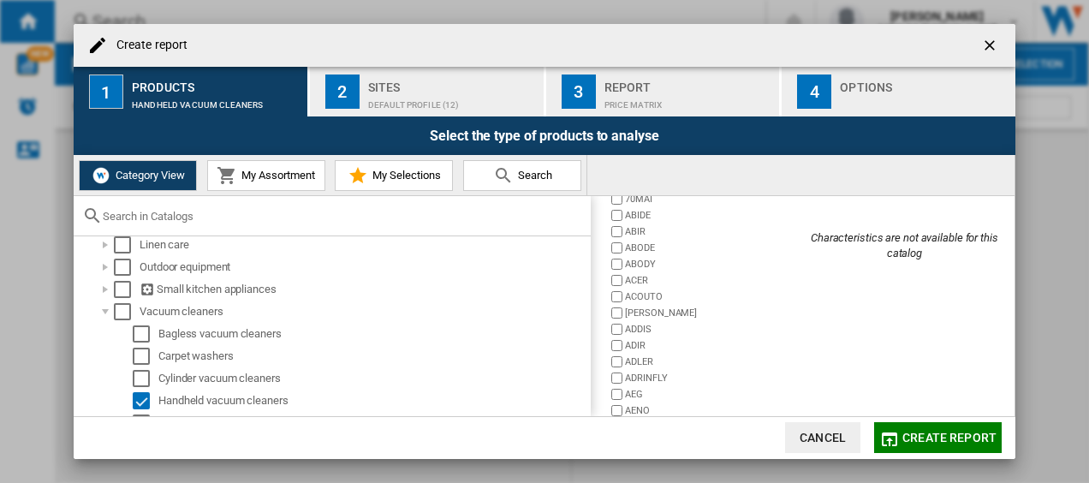
scroll to position [180, 0]
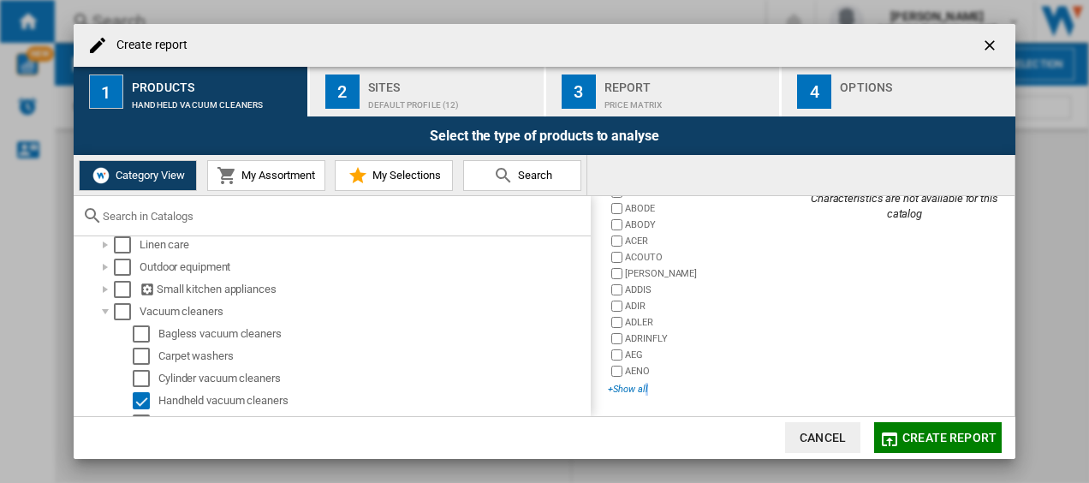
click at [646, 391] on div "+Show all" at bounding box center [705, 389] width 194 height 13
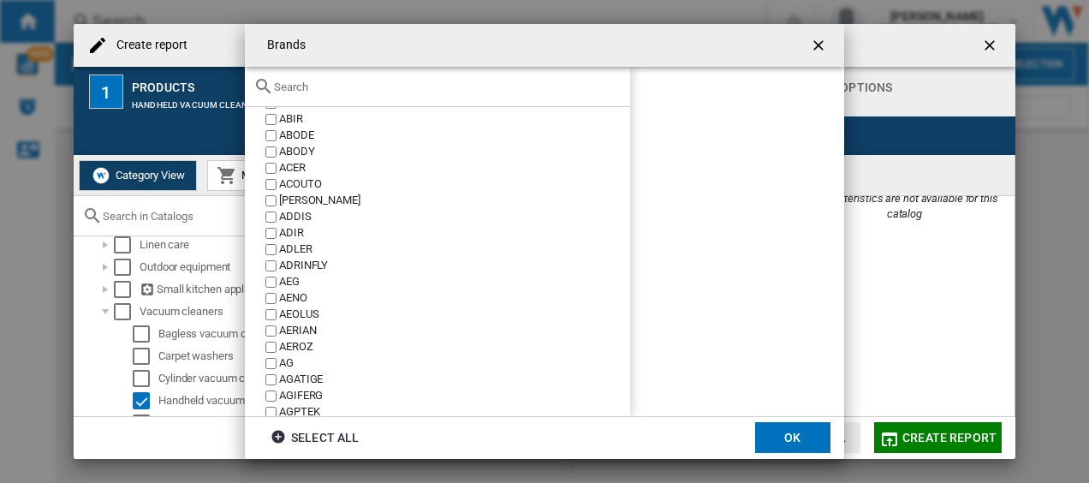
scroll to position [86, 0]
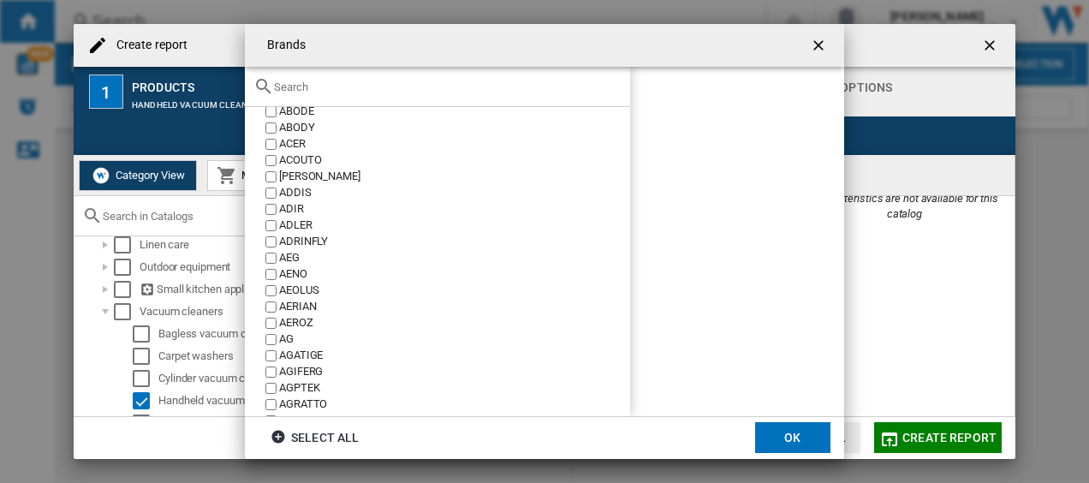
click at [337, 91] on input "text" at bounding box center [448, 87] width 348 height 13
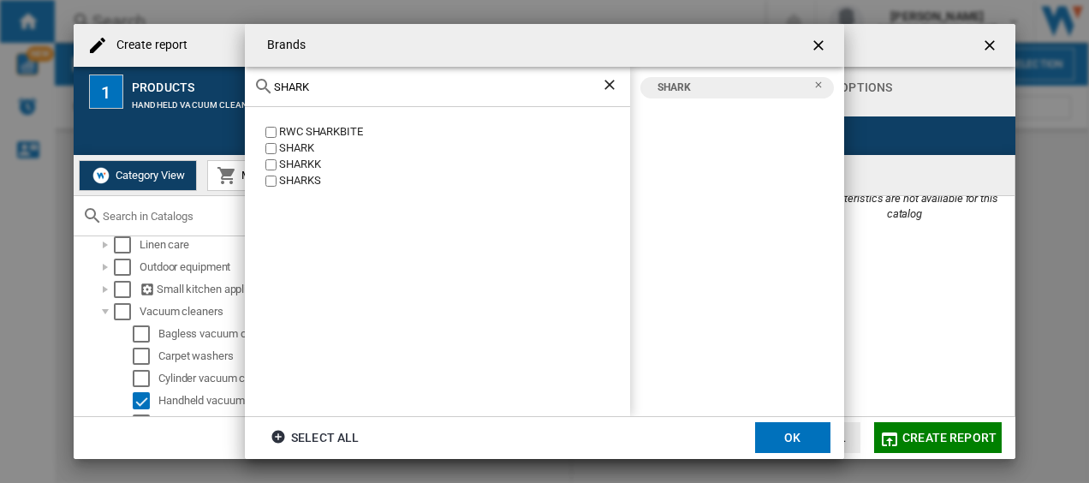
drag, startPoint x: 343, startPoint y: 89, endPoint x: 132, endPoint y: 45, distance: 216.2
click at [139, 46] on div "Brands SHARK RWC SHARKBITE SHARK SHARKK SHARKS SHARK Select all OK" at bounding box center [544, 241] width 1089 height 483
click at [267, 124] on label "VAX" at bounding box center [446, 132] width 368 height 16
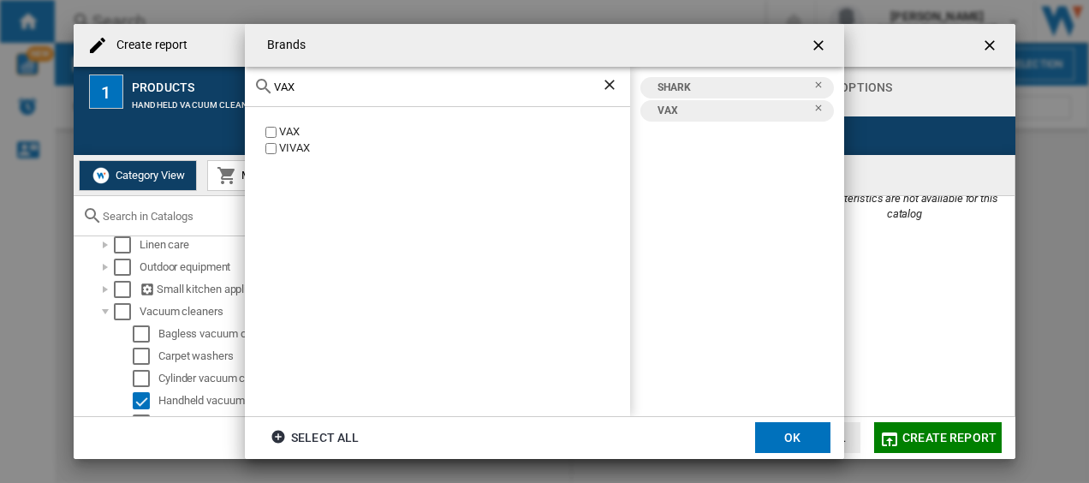
click at [320, 77] on div "VAX" at bounding box center [437, 87] width 385 height 40
drag, startPoint x: 316, startPoint y: 87, endPoint x: 126, endPoint y: 85, distance: 190.2
click at [126, 85] on div "Brands VAX VAX VIVAX SHARK VAX Select all OK" at bounding box center [544, 241] width 1089 height 483
type input "dYSON"
drag, startPoint x: 815, startPoint y: 417, endPoint x: 814, endPoint y: 432, distance: 14.7
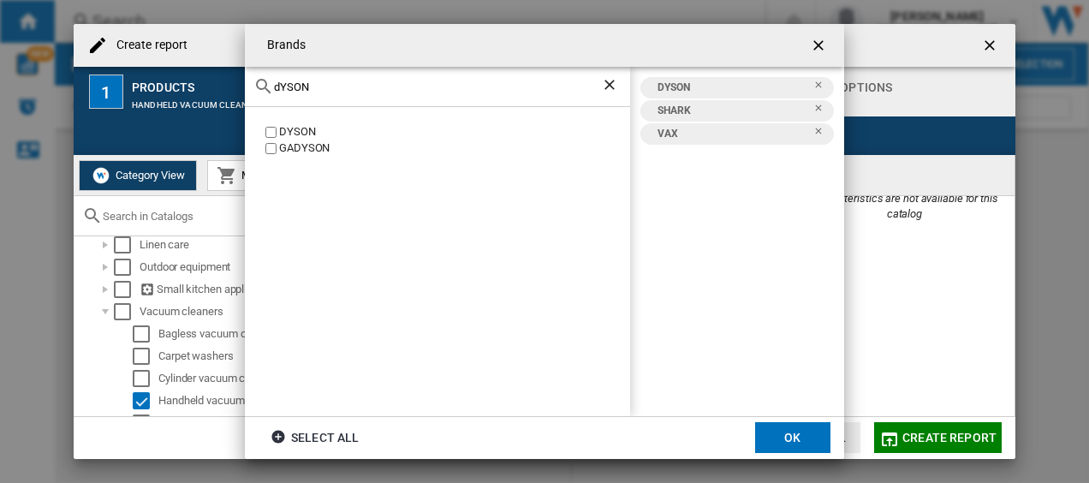
click at [814, 417] on md-dialog-actions "Select all OK" at bounding box center [545, 437] width 600 height 43
click at [815, 433] on button "OK" at bounding box center [792, 437] width 75 height 31
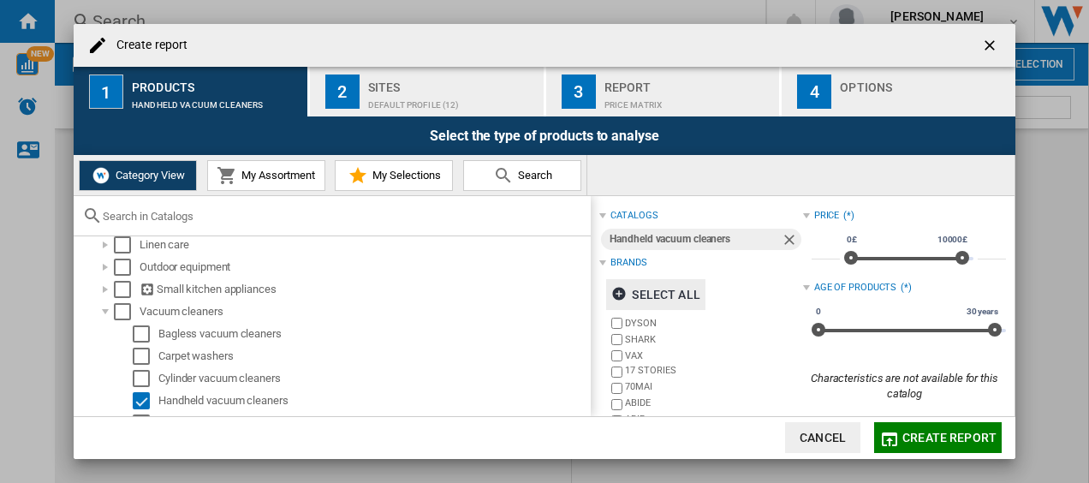
click at [898, 257] on div "0£ 10000£ 0£ 10000£" at bounding box center [909, 258] width 129 height 3
click at [895, 257] on span at bounding box center [902, 258] width 14 height 14
click at [874, 257] on div "0£ 10000£ 0£ 2410£ 0£ - 2410£" at bounding box center [909, 258] width 129 height 3
click at [863, 257] on div "0£ 10000£ 0£ 1490£ 0£ - 1490£" at bounding box center [909, 258] width 129 height 3
type input "****"
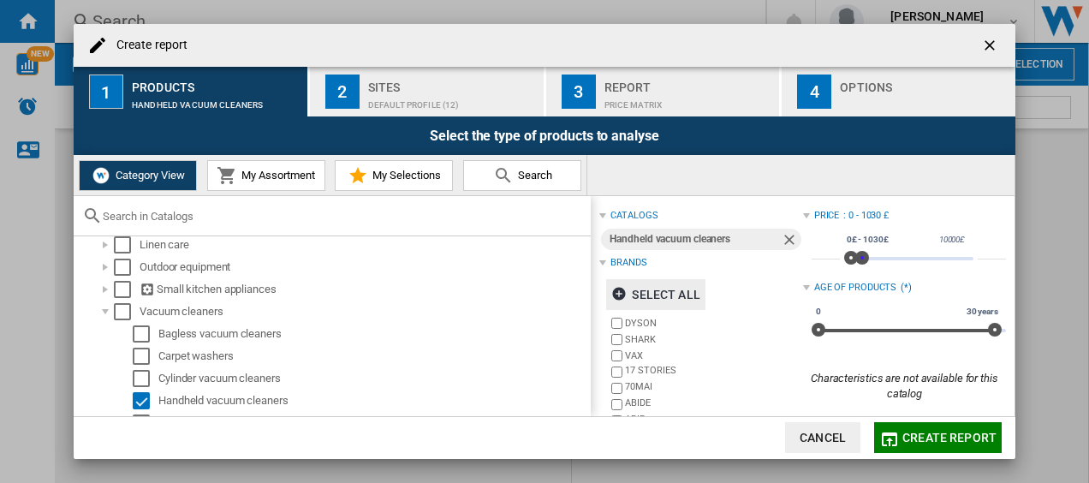
click at [858, 254] on span at bounding box center [863, 258] width 14 height 14
click at [779, 367] on div "17 STORIES" at bounding box center [713, 372] width 177 height 16
click at [850, 322] on span at bounding box center [907, 328] width 176 height 27
click at [833, 329] on div "0 30 years 2 years8 m. 30 years" at bounding box center [909, 330] width 194 height 3
click at [814, 331] on div "0 30 years 2 years3 m. 30 years" at bounding box center [909, 330] width 194 height 3
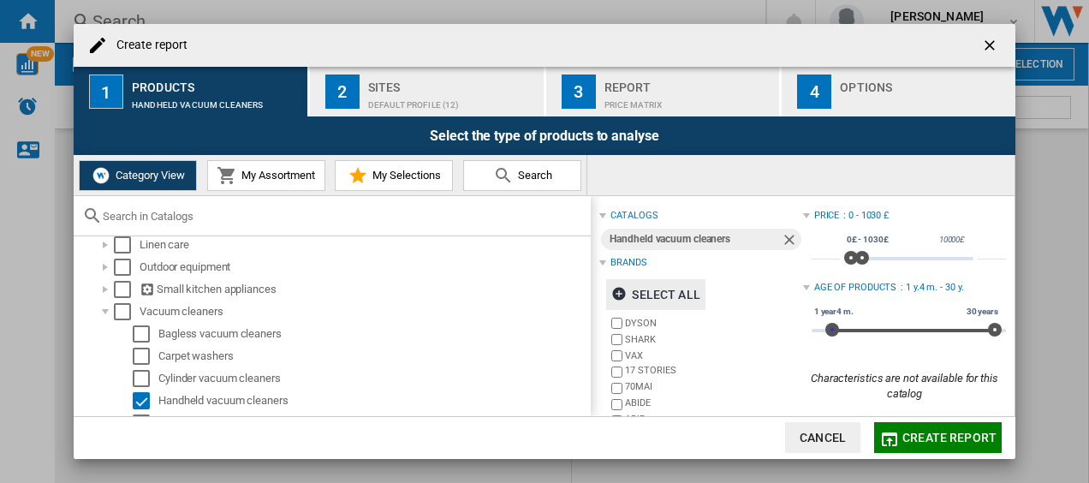
click at [827, 332] on div "0 30 years 1 year4 m. 30 years" at bounding box center [909, 330] width 194 height 3
drag, startPoint x: 821, startPoint y: 331, endPoint x: 762, endPoint y: 344, distance: 60.5
click at [742, 344] on div "catalogs Handheld vacuum cleaners Brands Select all DYSON SHARK VAX 17 STORIES …" at bounding box center [803, 396] width 407 height 383
drag, startPoint x: 988, startPoint y: 331, endPoint x: 826, endPoint y: 337, distance: 162.0
click at [826, 332] on div "0 30 years 0 1 year 0 - 1 year" at bounding box center [909, 330] width 194 height 3
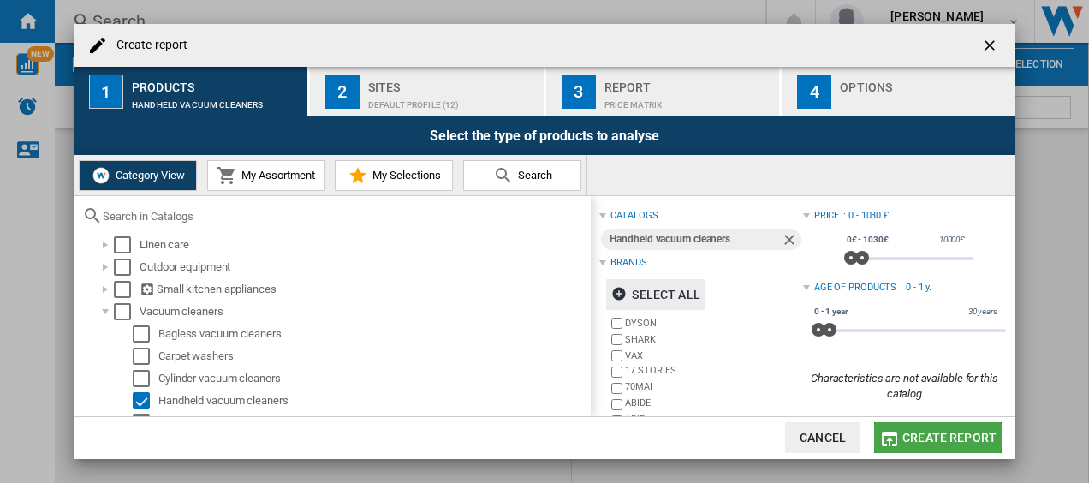
click at [959, 436] on span "Create report" at bounding box center [950, 438] width 94 height 14
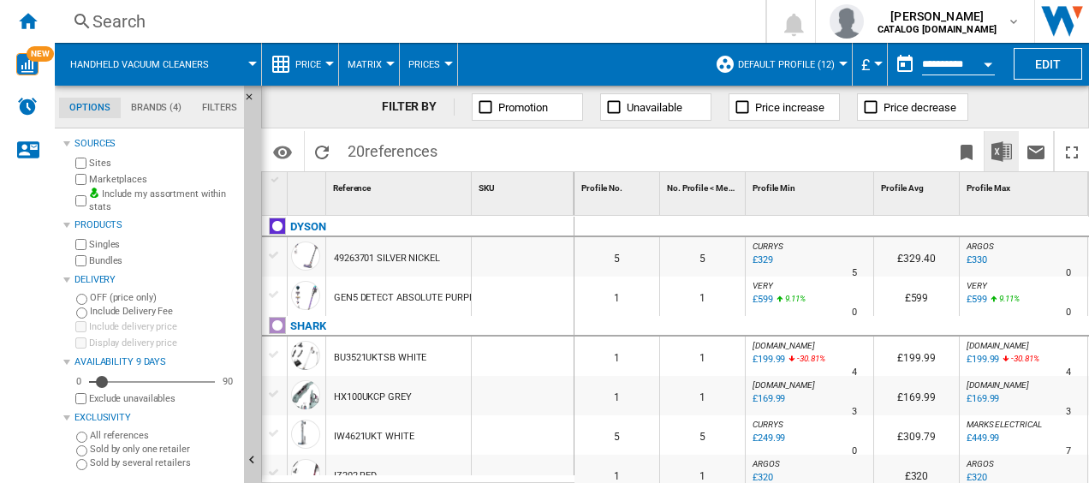
click at [1000, 138] on button "Download in Excel" at bounding box center [1002, 151] width 34 height 40
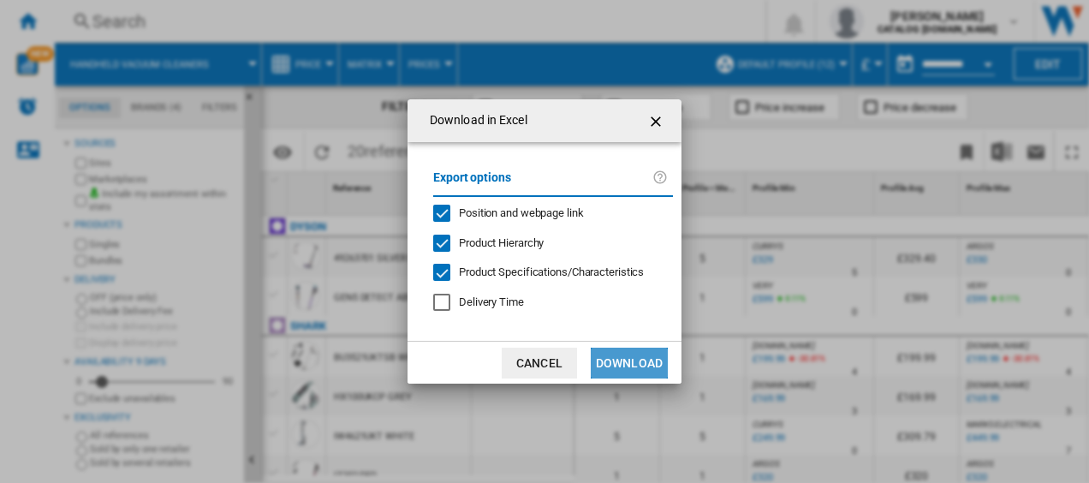
click at [649, 360] on button "Download" at bounding box center [629, 363] width 77 height 31
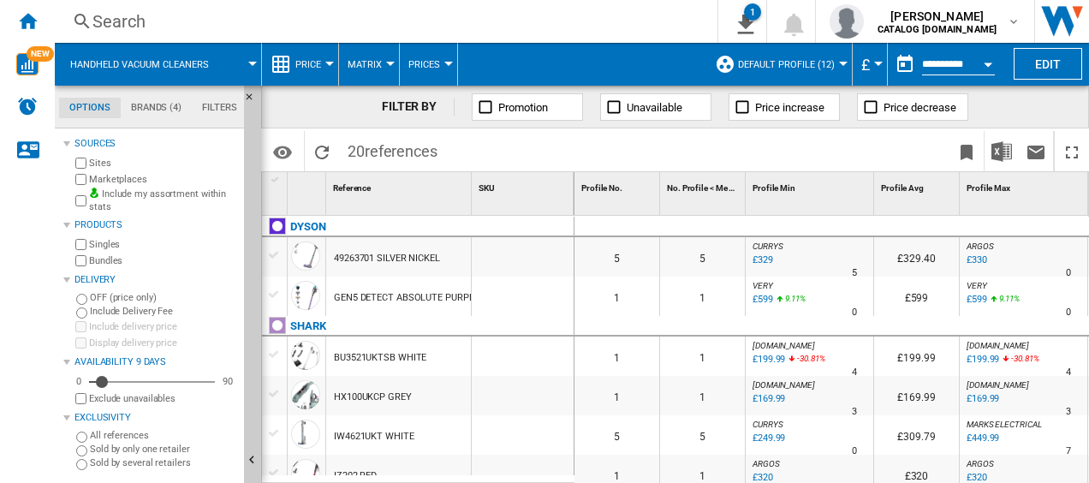
click at [988, 71] on button "Open calendar" at bounding box center [988, 61] width 31 height 31
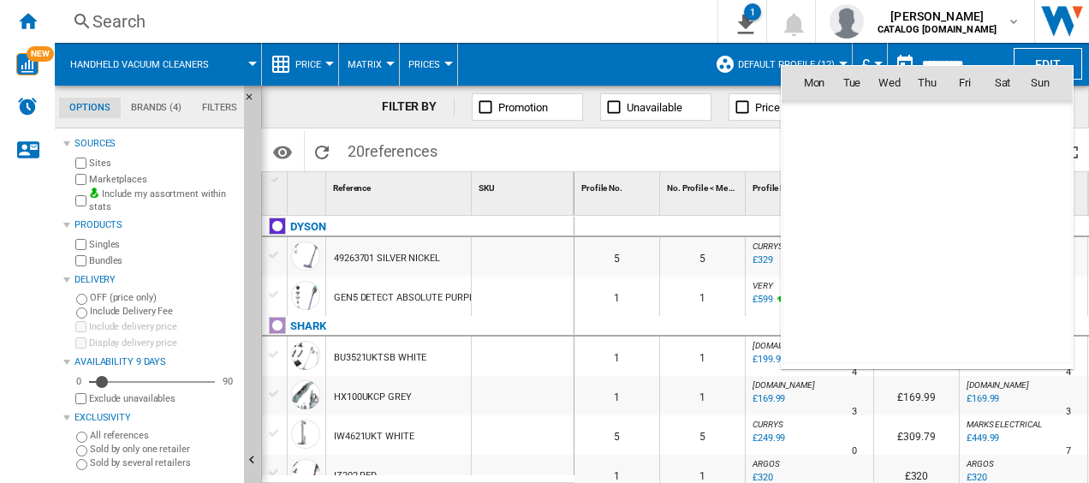
scroll to position [8171, 0]
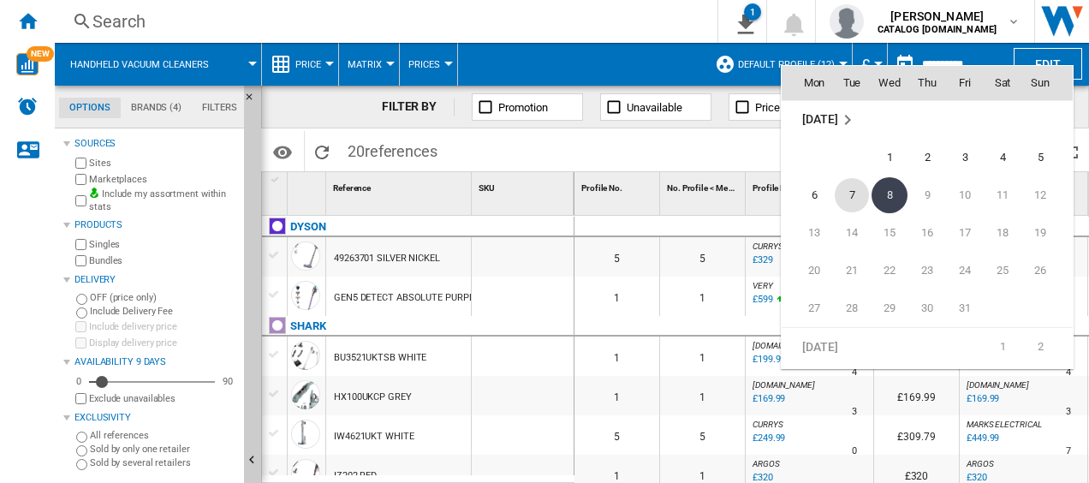
click at [853, 200] on span "7" at bounding box center [852, 195] width 34 height 34
type input "**********"
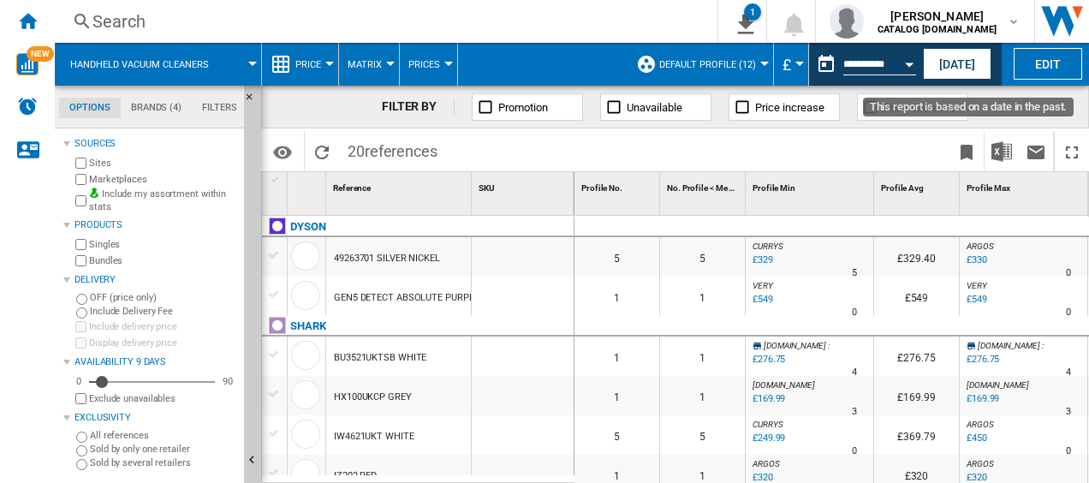
click at [902, 60] on button "Open calendar" at bounding box center [909, 61] width 31 height 31
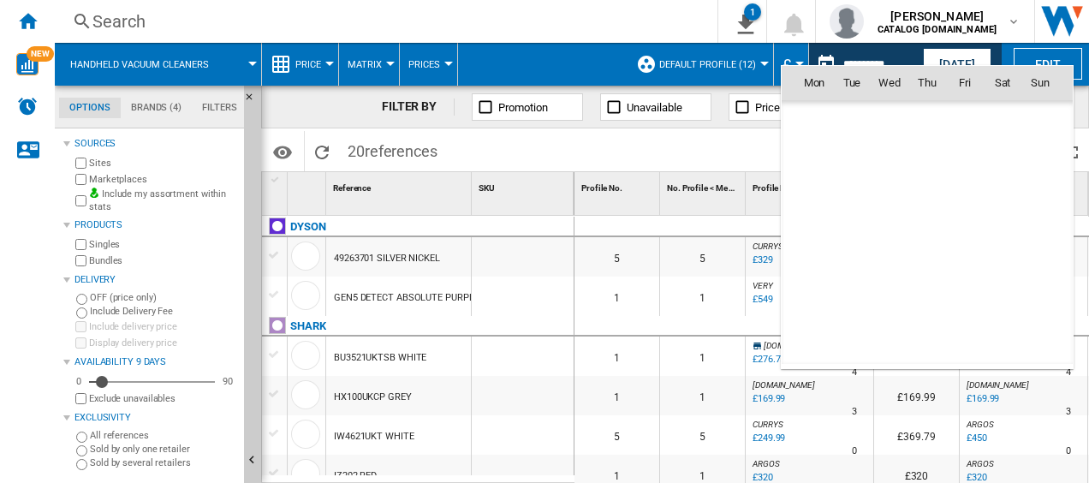
scroll to position [8171, 0]
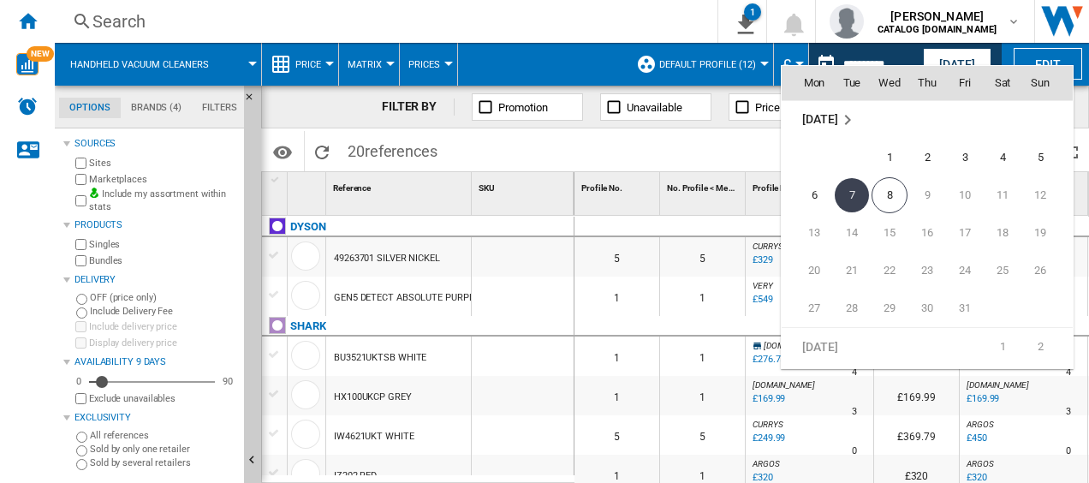
click at [761, 151] on div at bounding box center [544, 241] width 1089 height 483
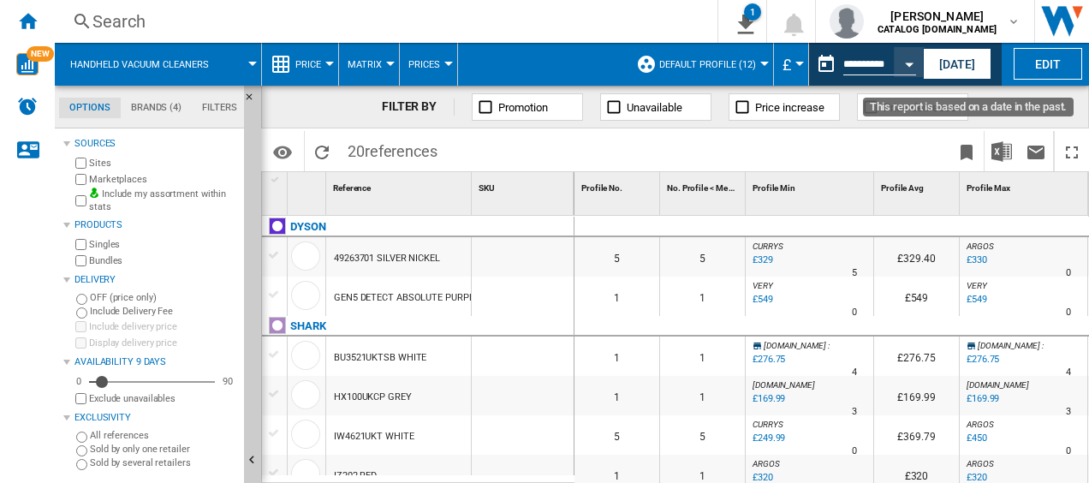
click at [882, 50] on md-datepicker "**********" at bounding box center [870, 64] width 122 height 34
click at [880, 62] on input "**********" at bounding box center [880, 66] width 73 height 15
click at [901, 71] on button "Open calendar" at bounding box center [909, 61] width 31 height 31
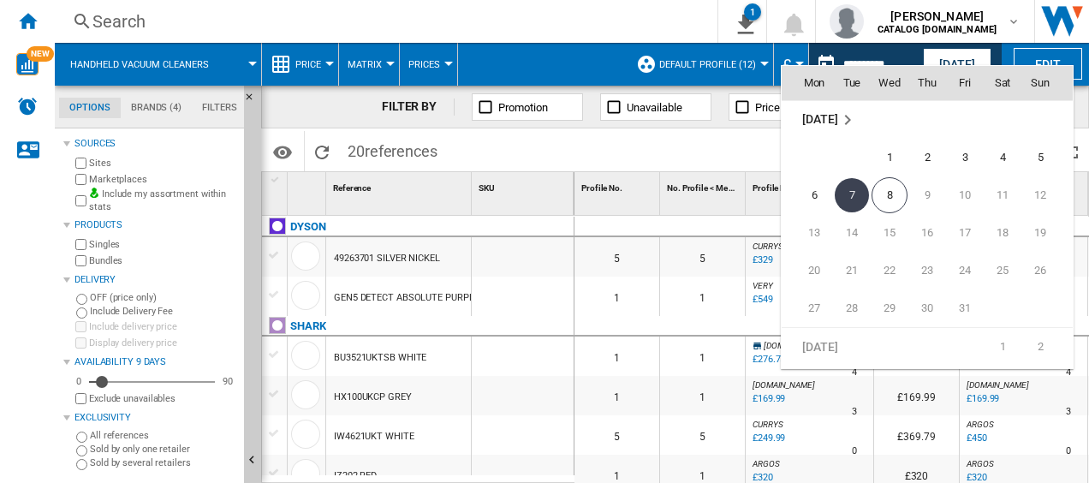
click at [961, 41] on div at bounding box center [544, 241] width 1089 height 483
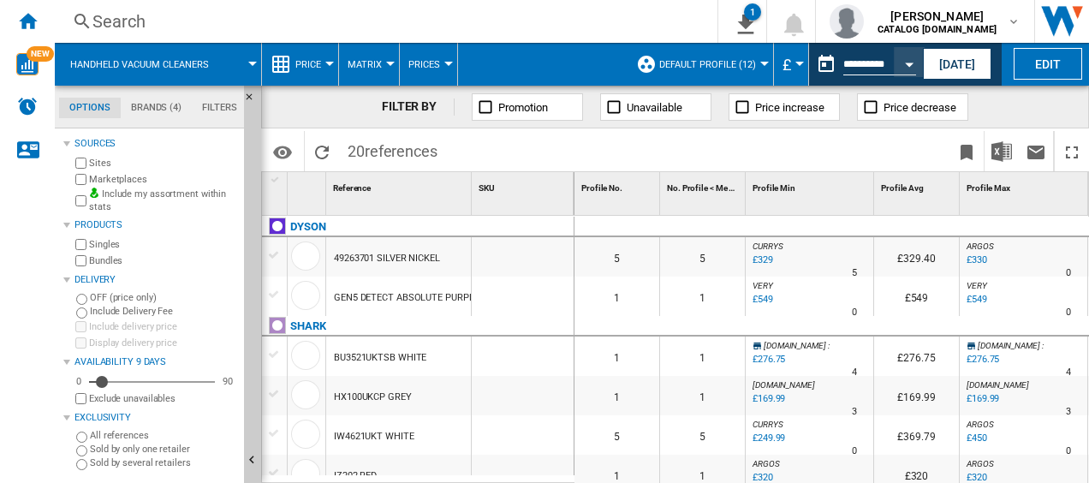
click at [801, 67] on md-menu "£ Argentin Peso Australian Dollar balboa Bolivia Bolíviano Bulgarian lev Canadi…" at bounding box center [791, 64] width 35 height 43
click at [791, 60] on button "£" at bounding box center [791, 64] width 17 height 43
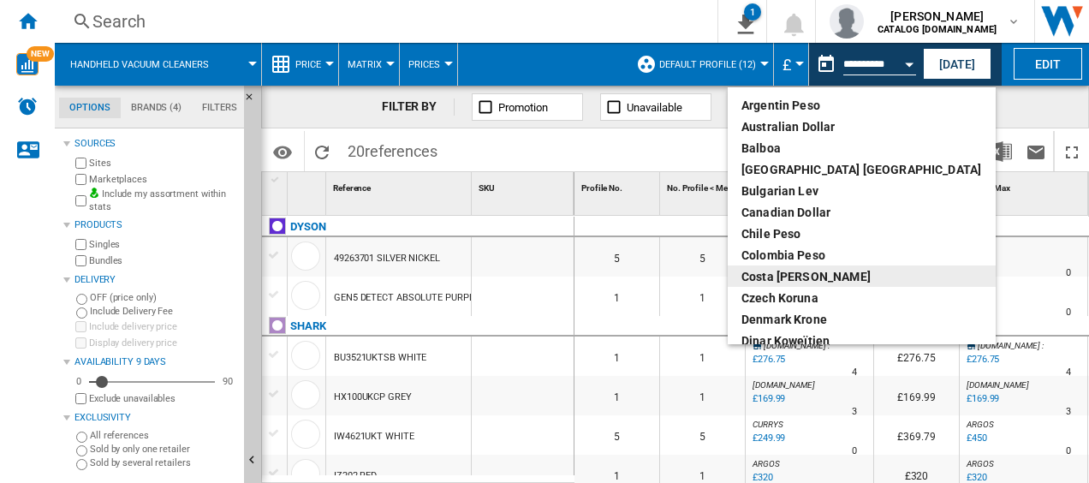
click at [660, 142] on md-backdrop at bounding box center [544, 241] width 1089 height 483
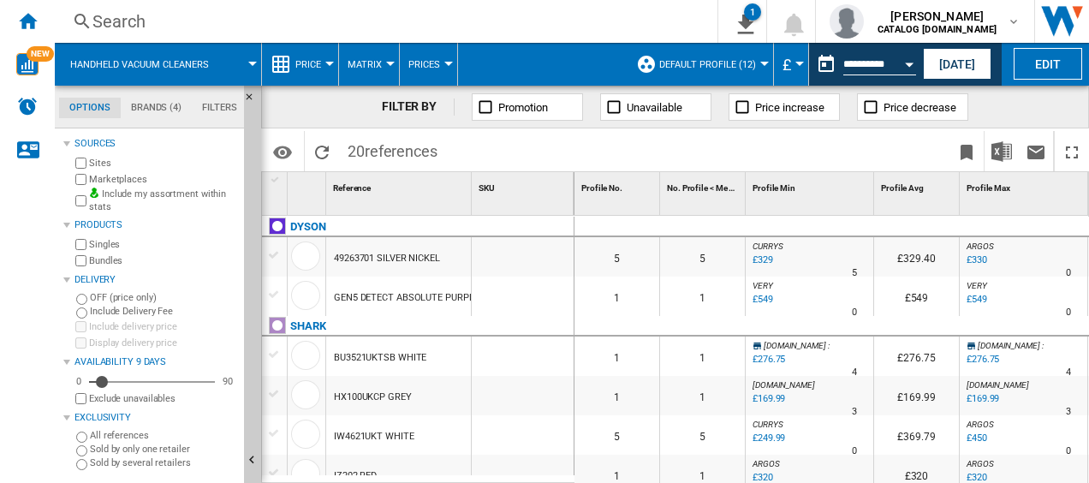
click at [420, 55] on button "Prices" at bounding box center [429, 64] width 40 height 43
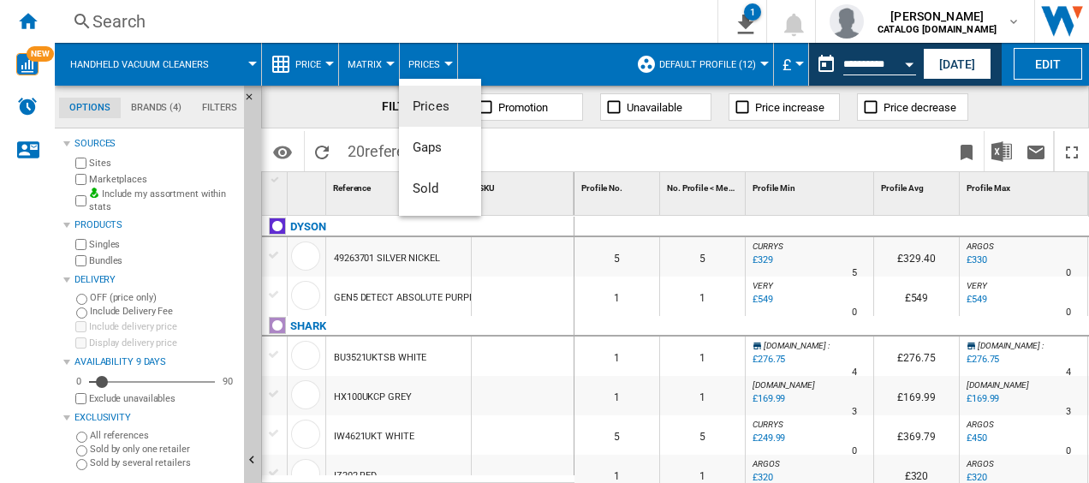
click at [296, 65] on md-backdrop at bounding box center [544, 241] width 1089 height 483
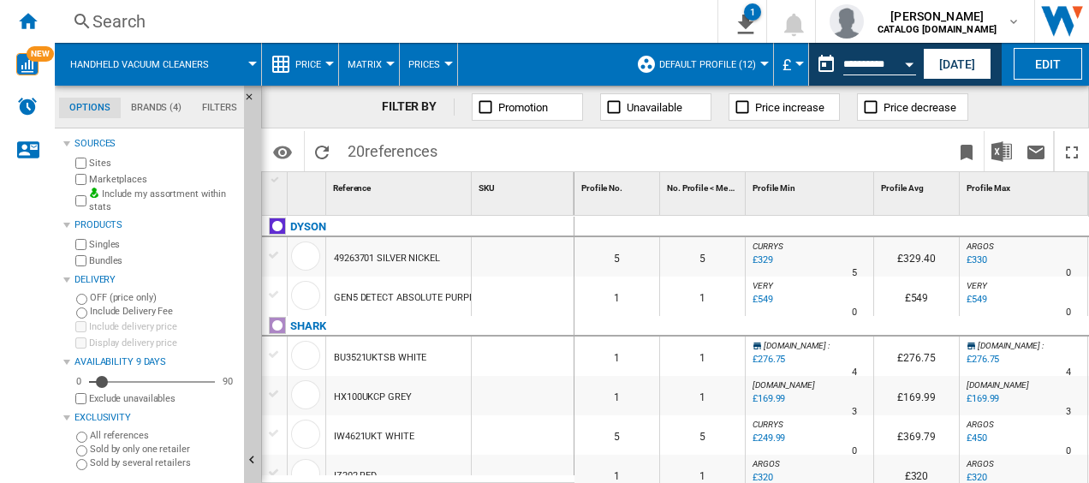
click at [312, 63] on span "Price" at bounding box center [308, 64] width 26 height 11
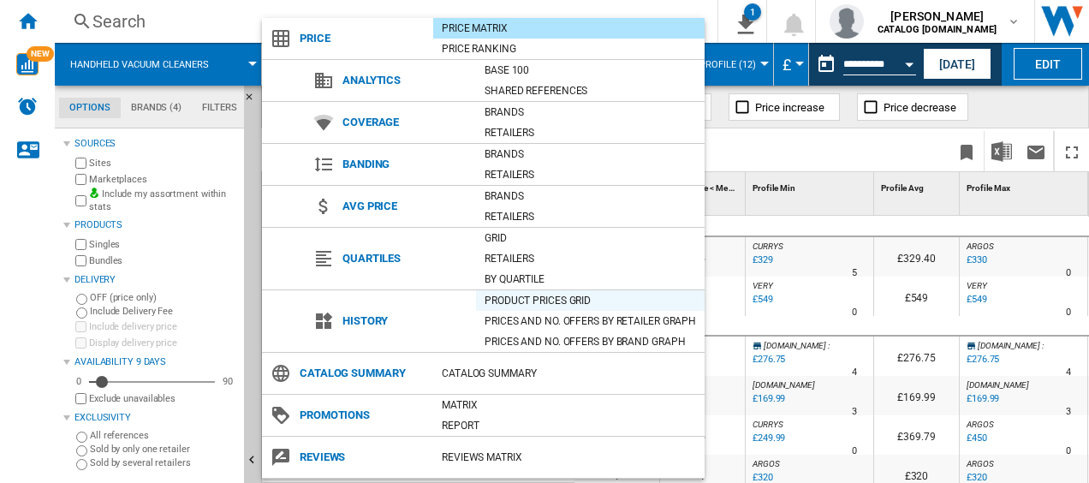
click at [589, 292] on div "Product prices grid" at bounding box center [590, 300] width 229 height 17
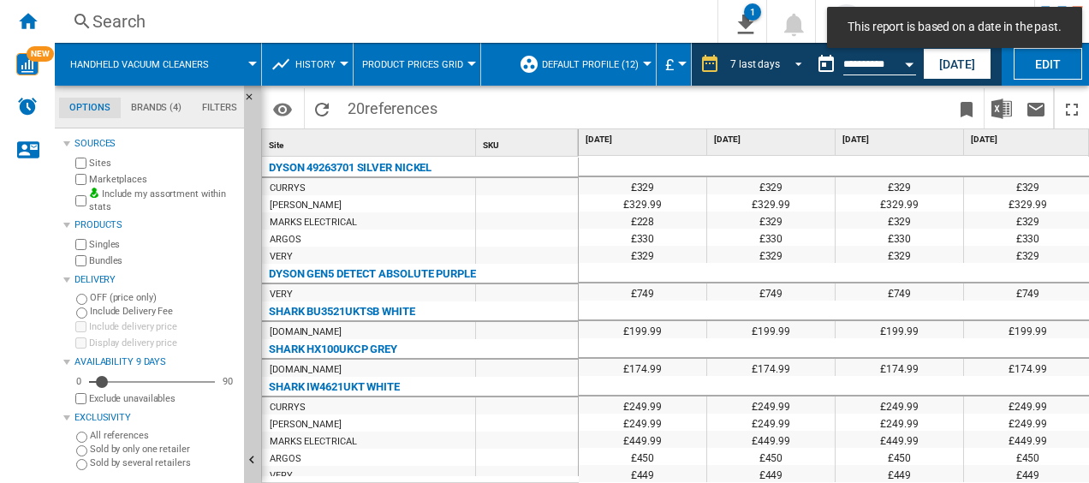
click at [787, 58] on span "REPORTS.WIZARD.STEPS.REPORT.STEPS.REPORT_OPTIONS.PERIOD: 7 last days" at bounding box center [794, 62] width 21 height 15
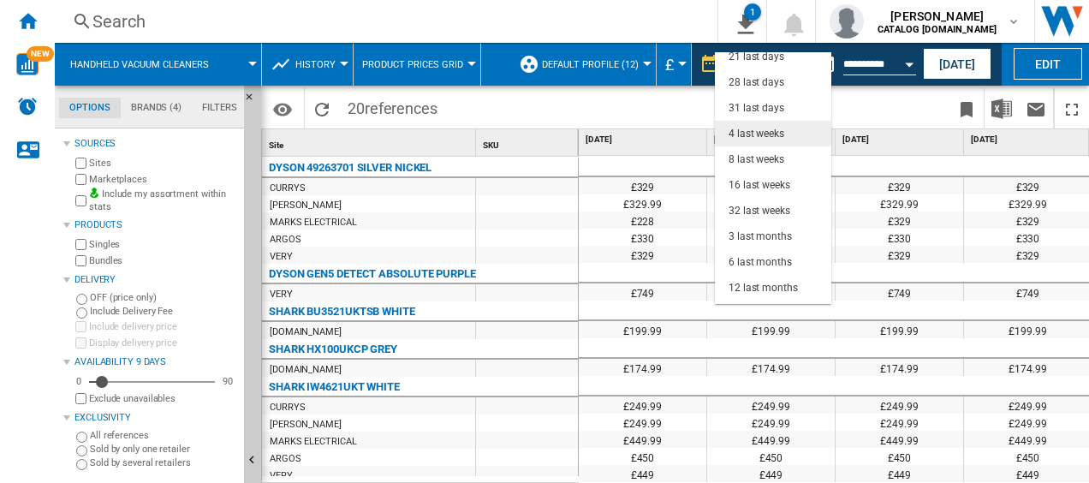
scroll to position [108, 0]
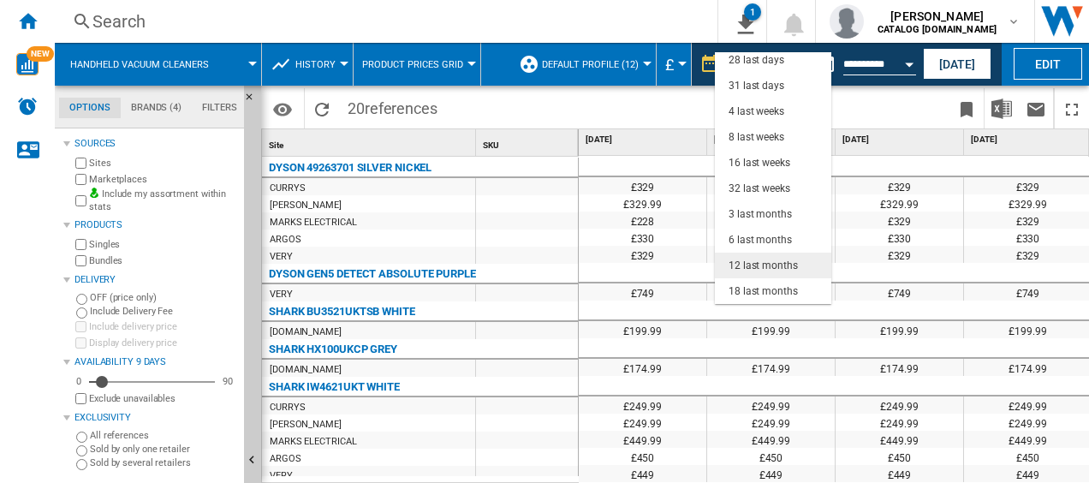
click at [783, 264] on div "12 last months" at bounding box center [763, 266] width 69 height 15
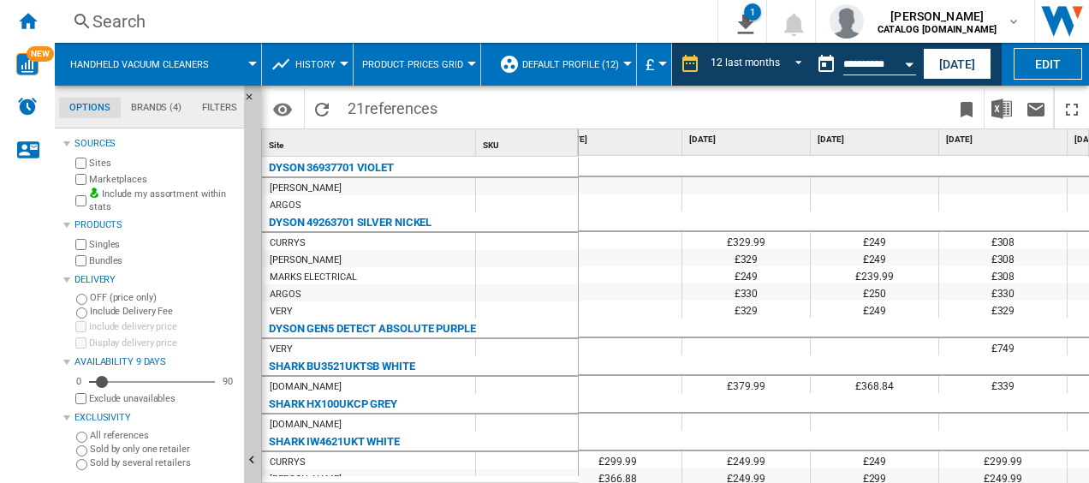
drag, startPoint x: 964, startPoint y: 473, endPoint x: 1006, endPoint y: 468, distance: 41.4
drag, startPoint x: 995, startPoint y: 474, endPoint x: 1028, endPoint y: 467, distance: 33.3
click at [251, 93] on ng-md-icon "Hide" at bounding box center [254, 102] width 21 height 21
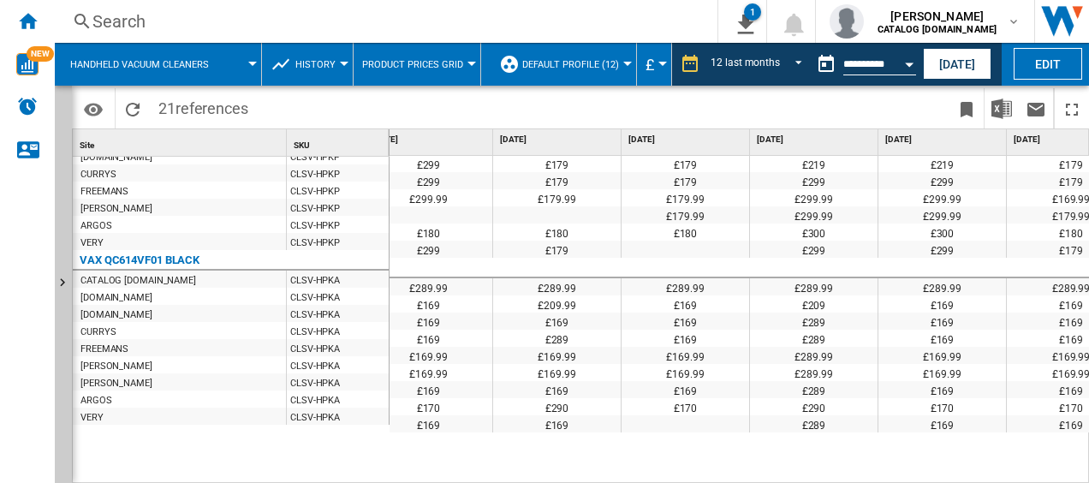
click at [433, 260] on div at bounding box center [429, 268] width 128 height 21
click at [440, 295] on div "£169" at bounding box center [429, 303] width 128 height 17
click at [439, 284] on div "£289.99" at bounding box center [429, 286] width 128 height 17
click at [440, 284] on div "£289.99" at bounding box center [429, 286] width 128 height 17
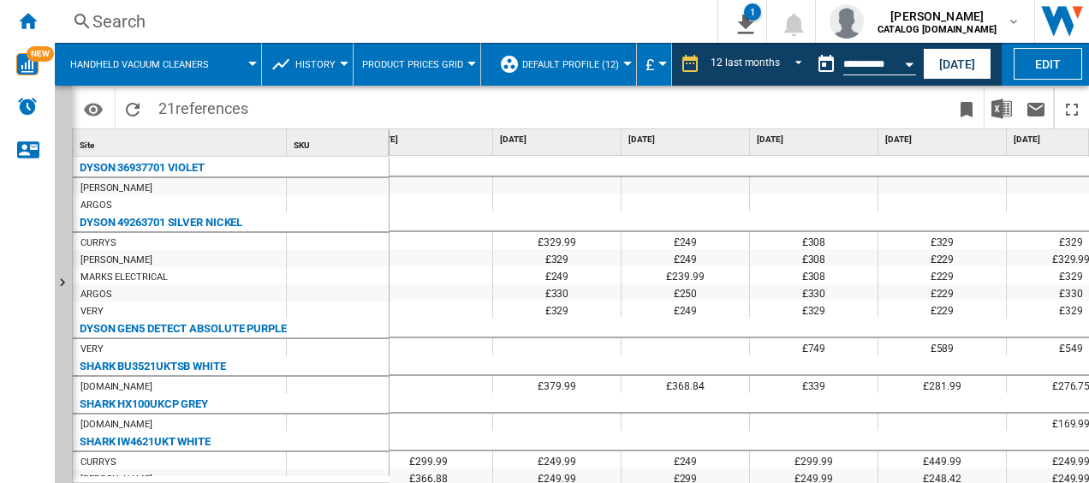
click at [751, 206] on div at bounding box center [814, 202] width 128 height 17
click at [99, 104] on md-icon "Options" at bounding box center [93, 109] width 21 height 21
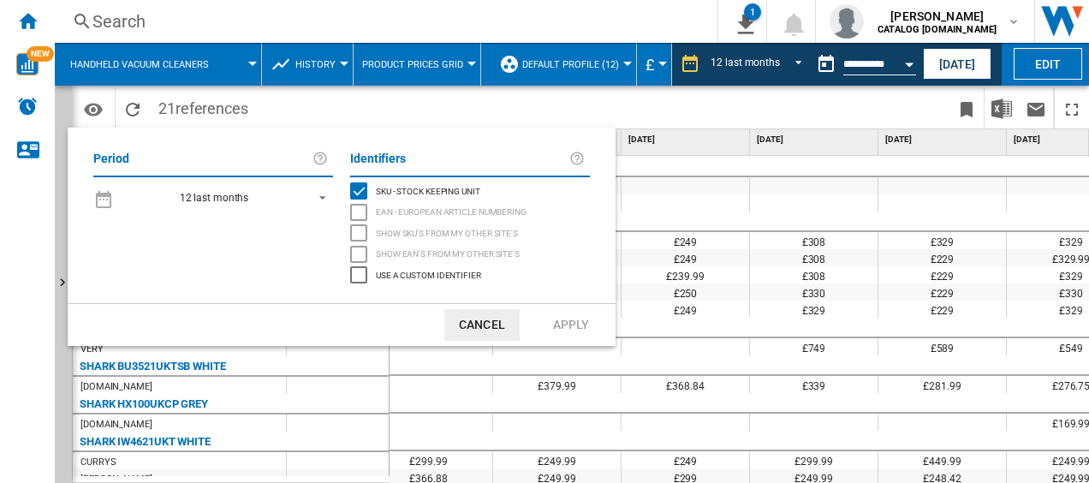
click at [471, 310] on button "Cancel" at bounding box center [482, 325] width 75 height 32
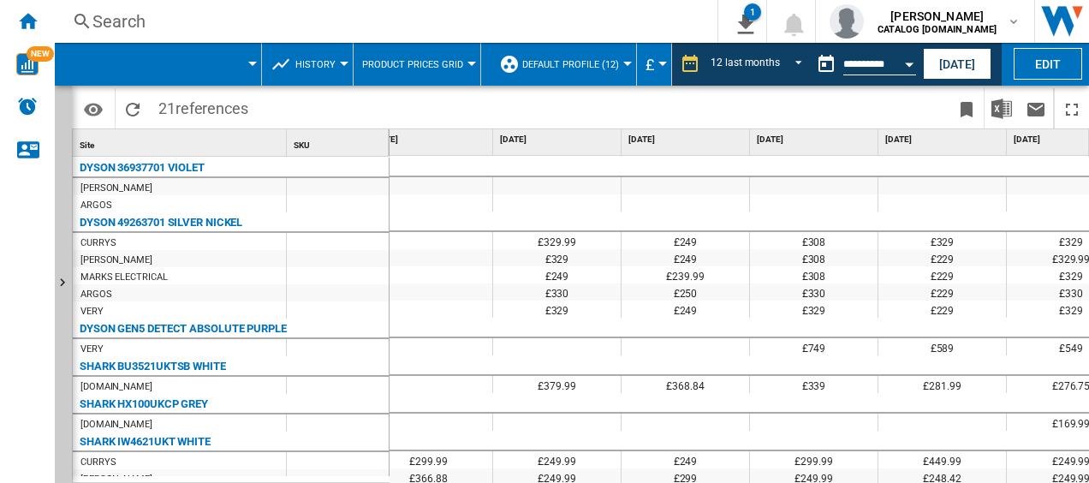
click at [666, 74] on md-menu "£ Argentin Peso Australian Dollar balboa Bolivia Bolíviano Bulgarian lev Canadi…" at bounding box center [654, 64] width 35 height 43
click at [999, 117] on img "Download in Excel" at bounding box center [1002, 108] width 21 height 21
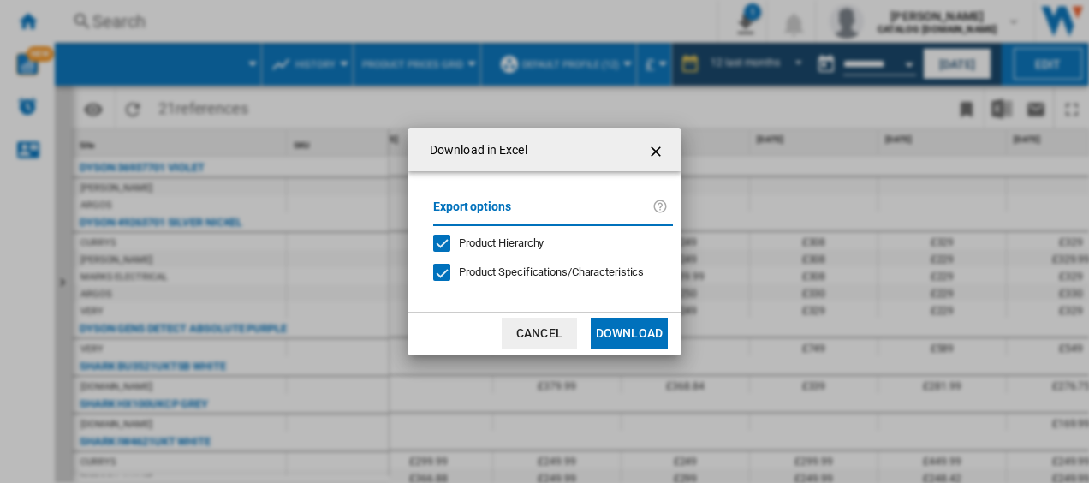
click at [618, 342] on button "Download" at bounding box center [629, 333] width 77 height 31
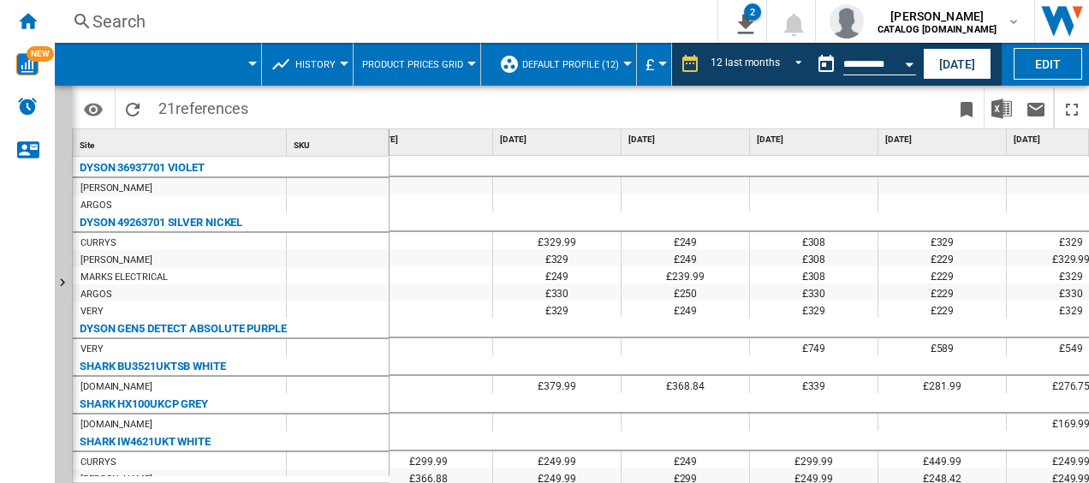
click at [469, 43] on md-menu "Product prices grid Product prices grid Prices and No. offers by retailer graph…" at bounding box center [418, 64] width 128 height 43
click at [457, 63] on span "Product prices grid" at bounding box center [412, 64] width 101 height 11
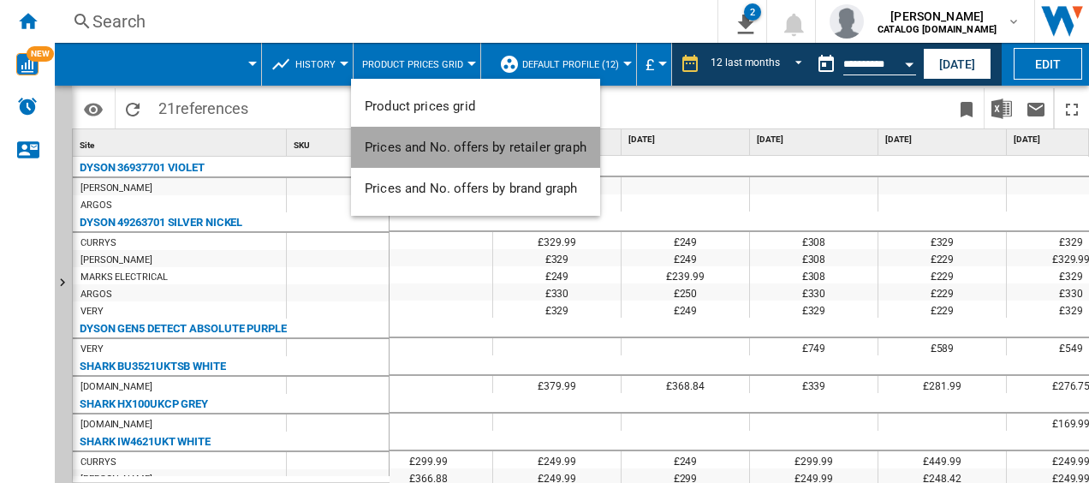
click at [540, 143] on span "Prices and No. offers by retailer graph" at bounding box center [476, 147] width 222 height 15
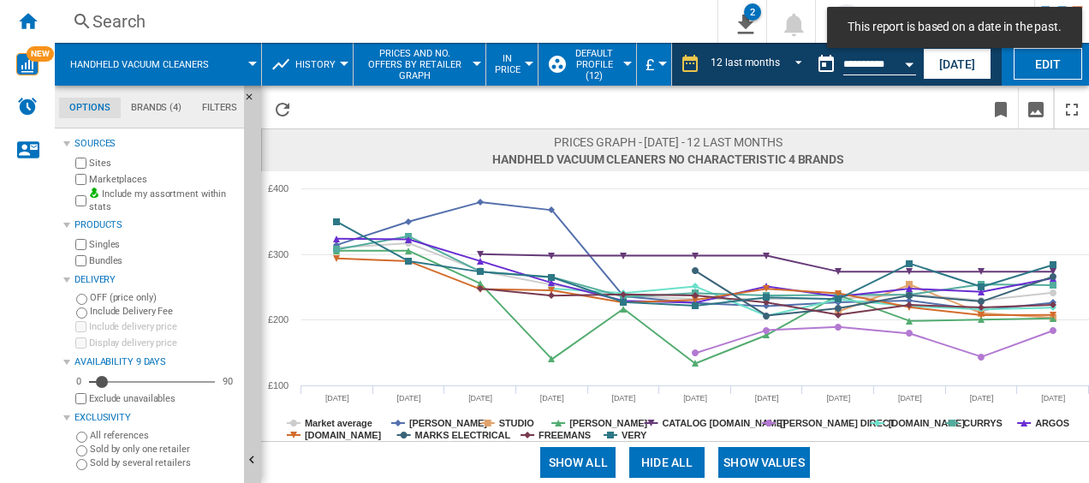
click at [464, 60] on span "Prices and No. offers by retailer graph" at bounding box center [415, 64] width 106 height 33
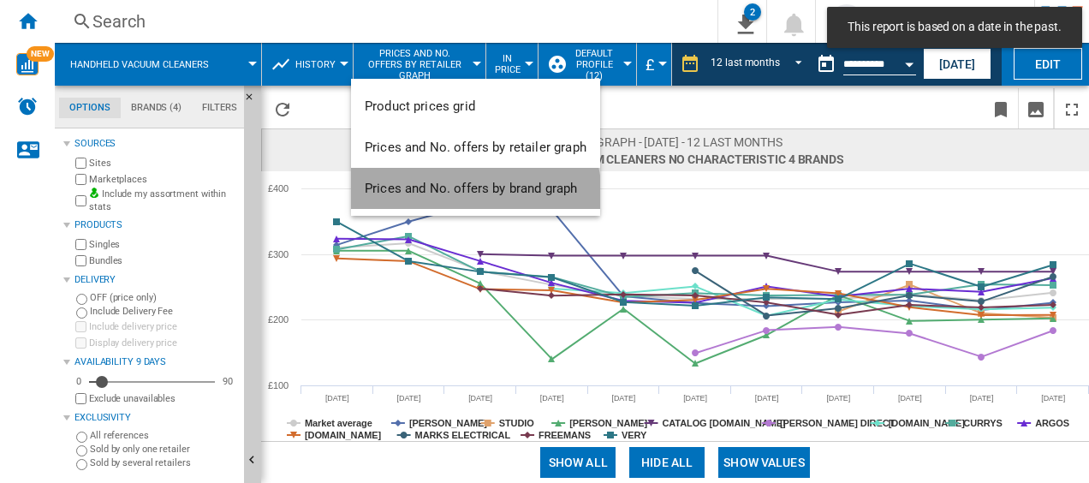
click at [468, 195] on span "Prices and No. offers by brand graph" at bounding box center [471, 188] width 212 height 15
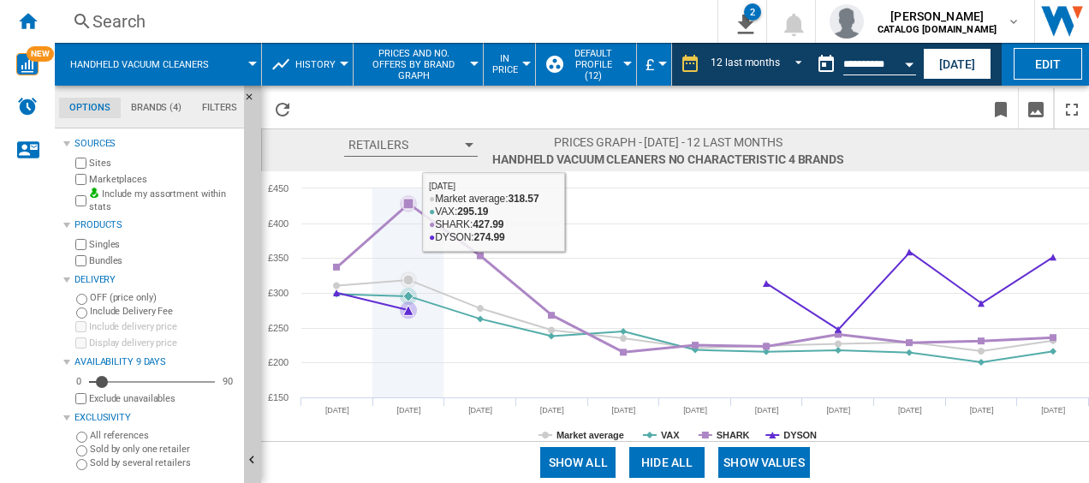
click at [413, 206] on icon at bounding box center [408, 204] width 10 height 10
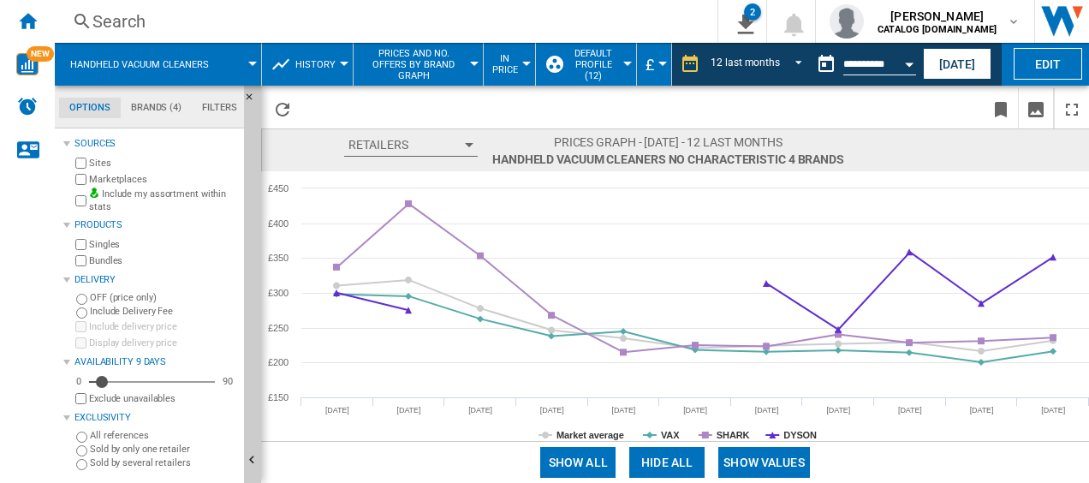
click at [444, 59] on span "Prices and No. offers by brand graph" at bounding box center [414, 64] width 104 height 33
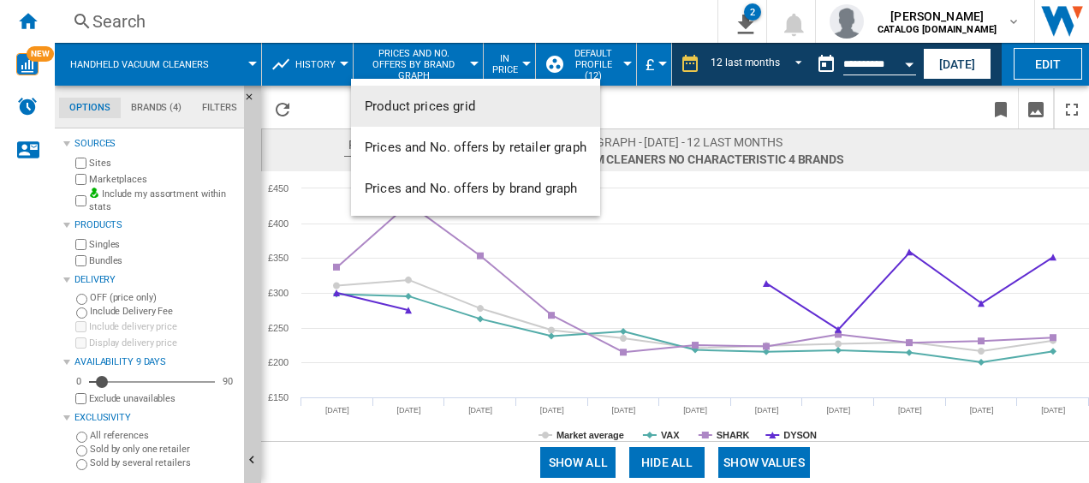
click at [310, 72] on md-backdrop at bounding box center [544, 241] width 1089 height 483
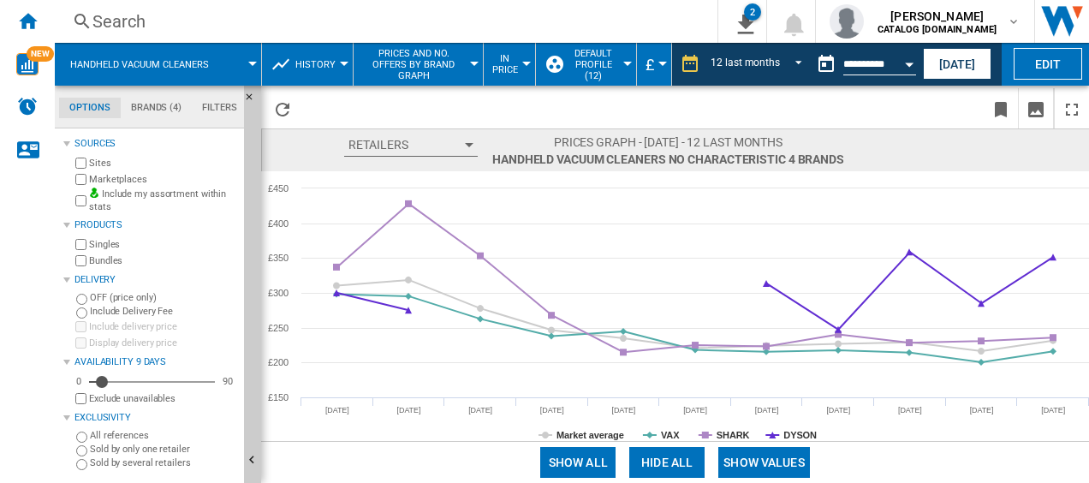
click at [310, 67] on span "History" at bounding box center [315, 64] width 40 height 11
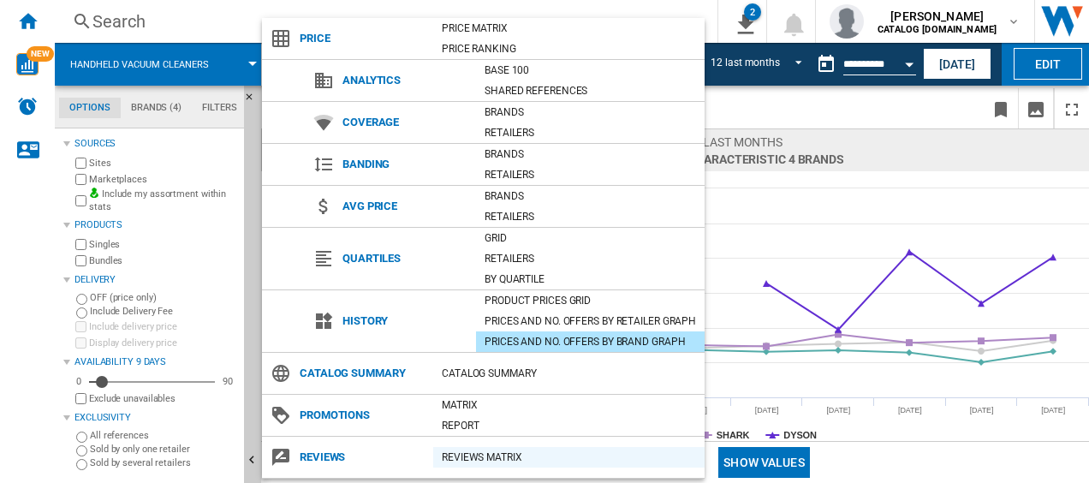
click at [450, 451] on div "REVIEWS Matrix" at bounding box center [569, 457] width 272 height 17
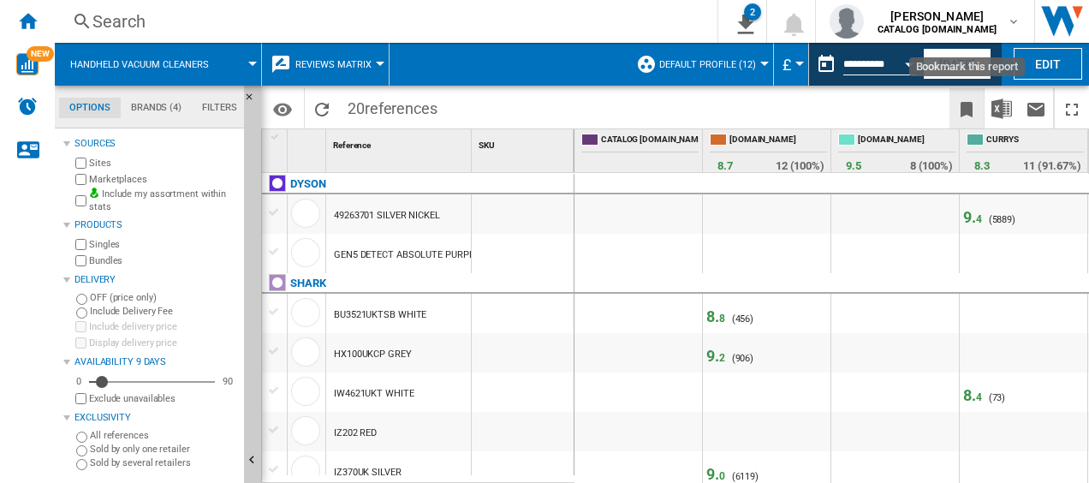
click at [968, 122] on button "Bookmark this report" at bounding box center [967, 108] width 34 height 40
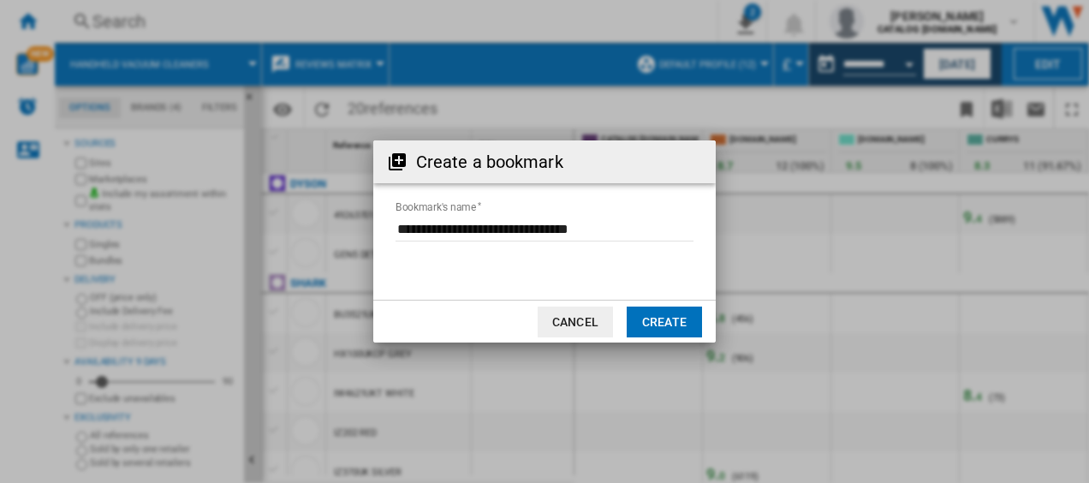
click at [543, 241] on input "Bookmark's name" at bounding box center [545, 229] width 298 height 26
type input "**********"
click at [643, 315] on button "Create" at bounding box center [664, 322] width 75 height 31
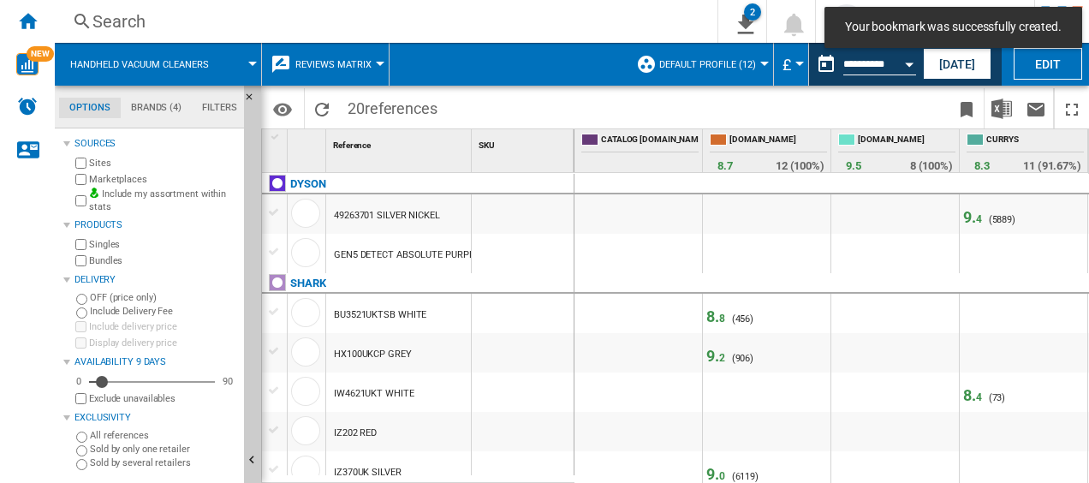
click at [361, 64] on span "Reviews Matrix" at bounding box center [333, 64] width 76 height 11
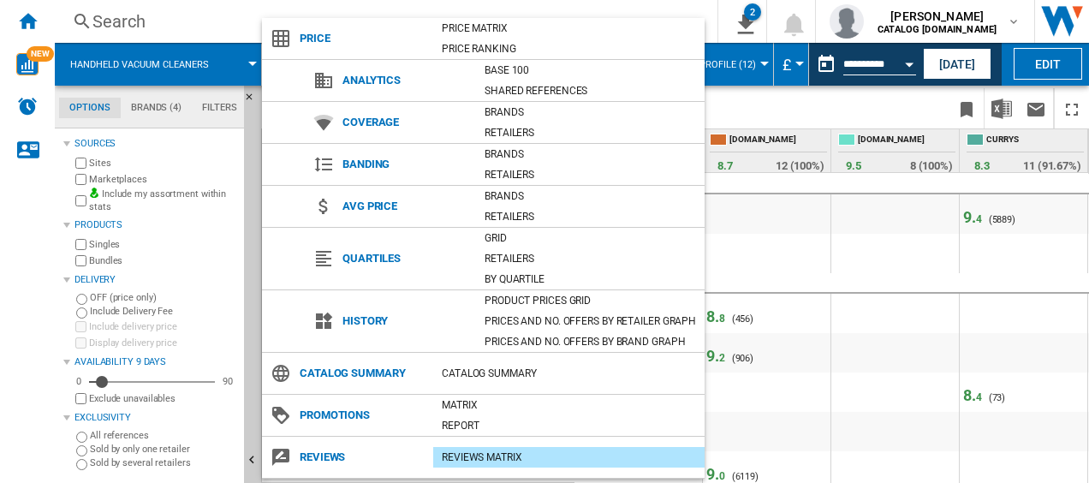
click at [296, 178] on div "Banding Brands Retailers" at bounding box center [483, 165] width 443 height 42
